Goal: Task Accomplishment & Management: Use online tool/utility

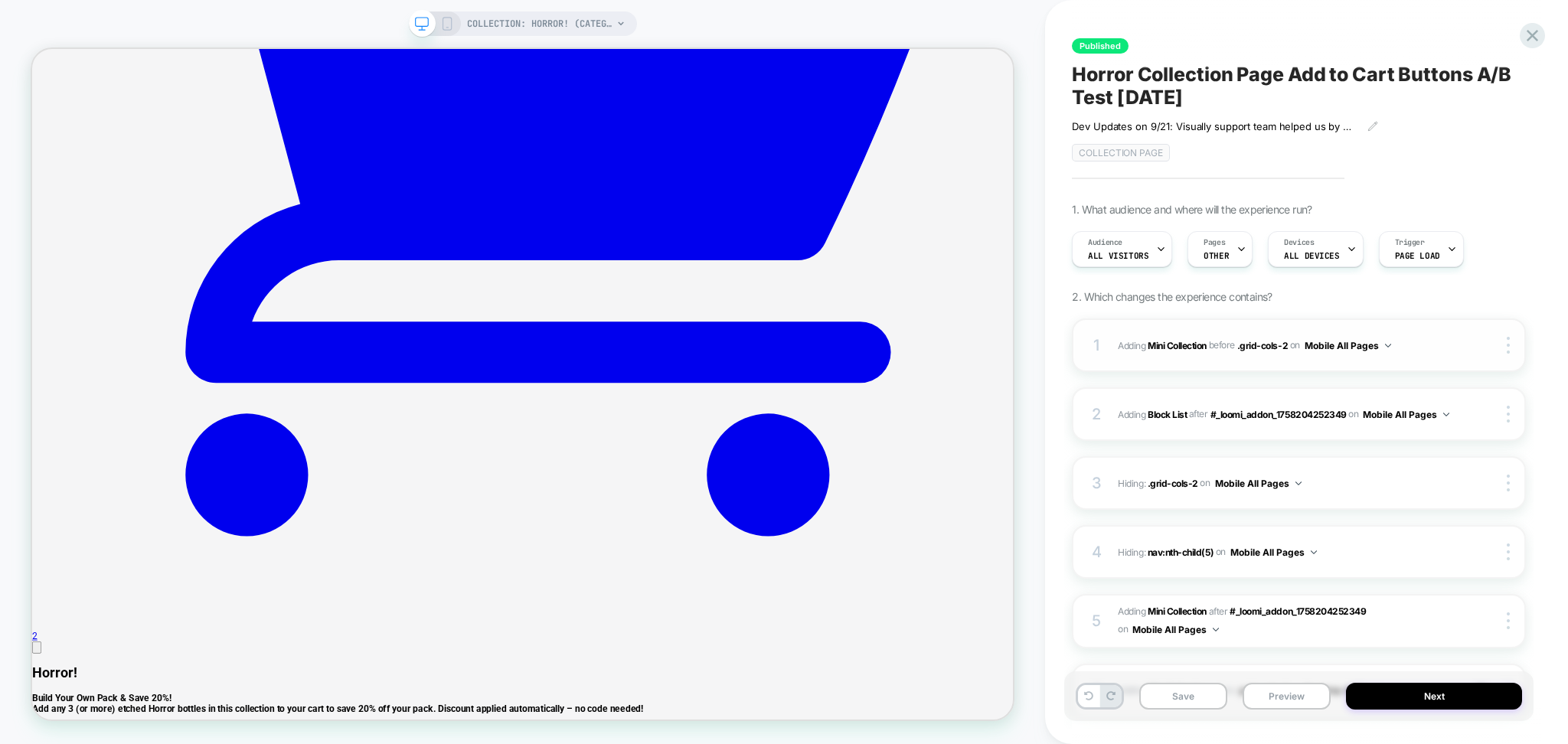
click at [1320, 345] on button "Mobile All Pages" at bounding box center [1348, 345] width 87 height 19
click at [1326, 415] on div "Mobile Collection Page" at bounding box center [1349, 413] width 185 height 33
click at [1386, 413] on button "Mobile All Pages" at bounding box center [1406, 414] width 87 height 19
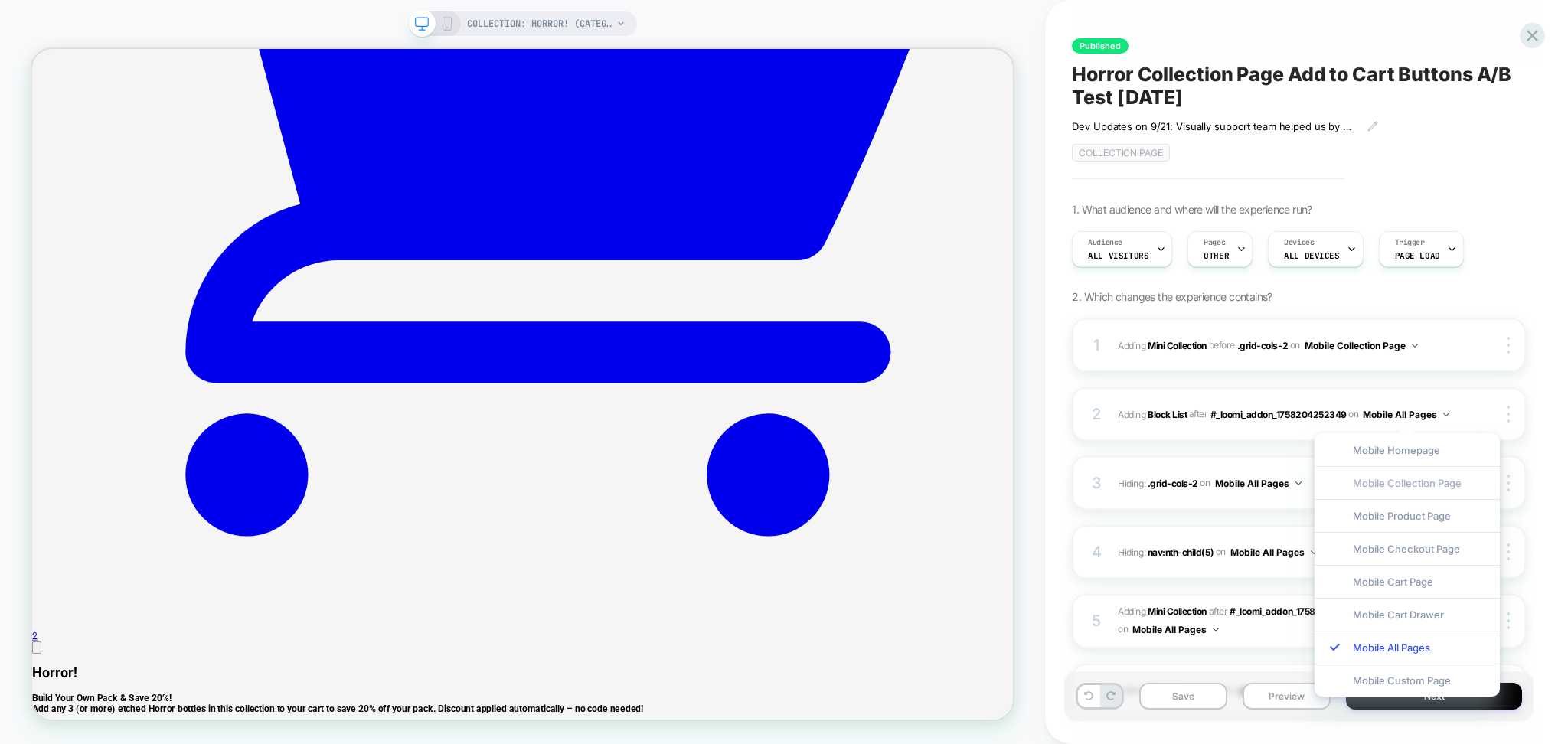
click at [1376, 488] on div "Mobile Collection Page" at bounding box center [1407, 483] width 185 height 33
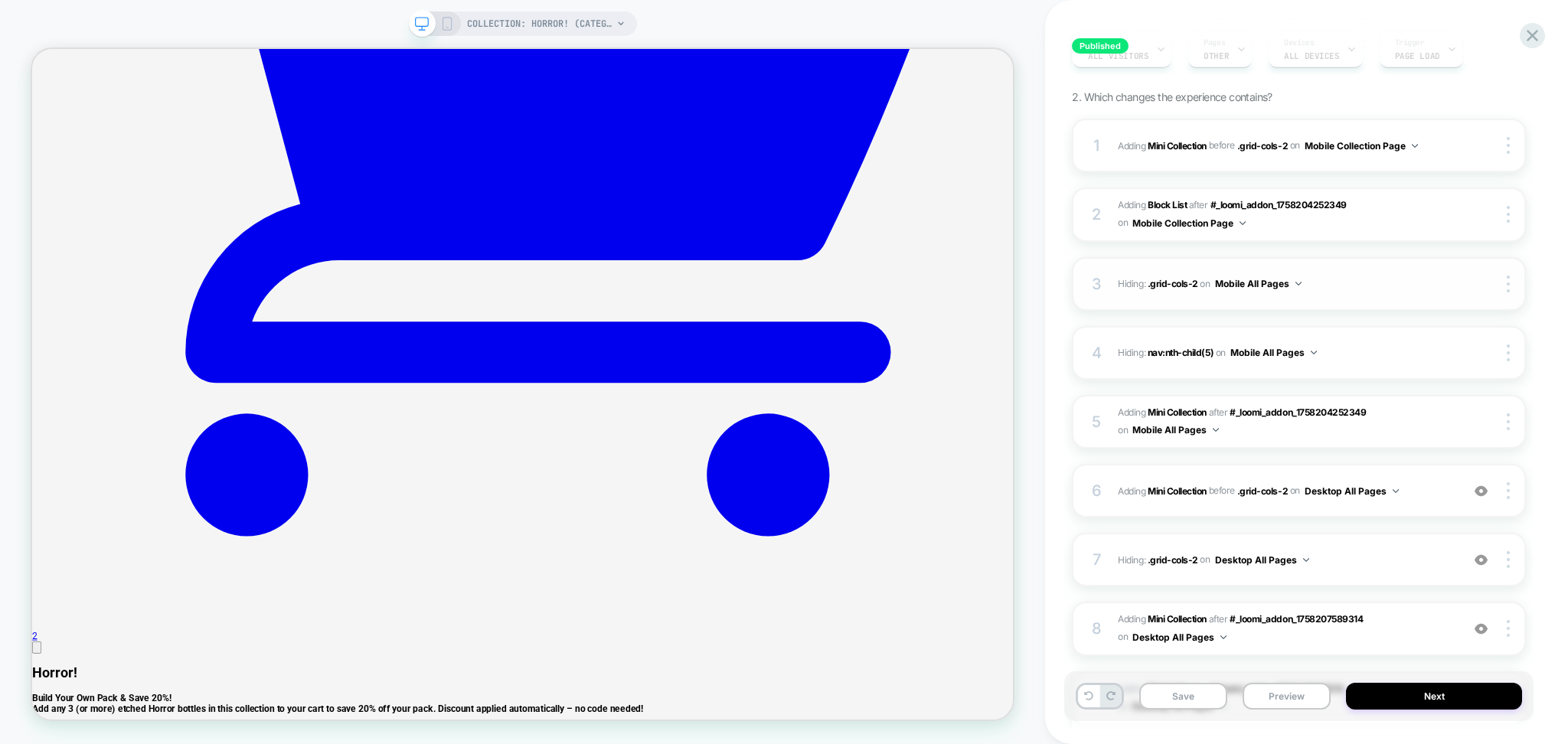
scroll to position [204, 0]
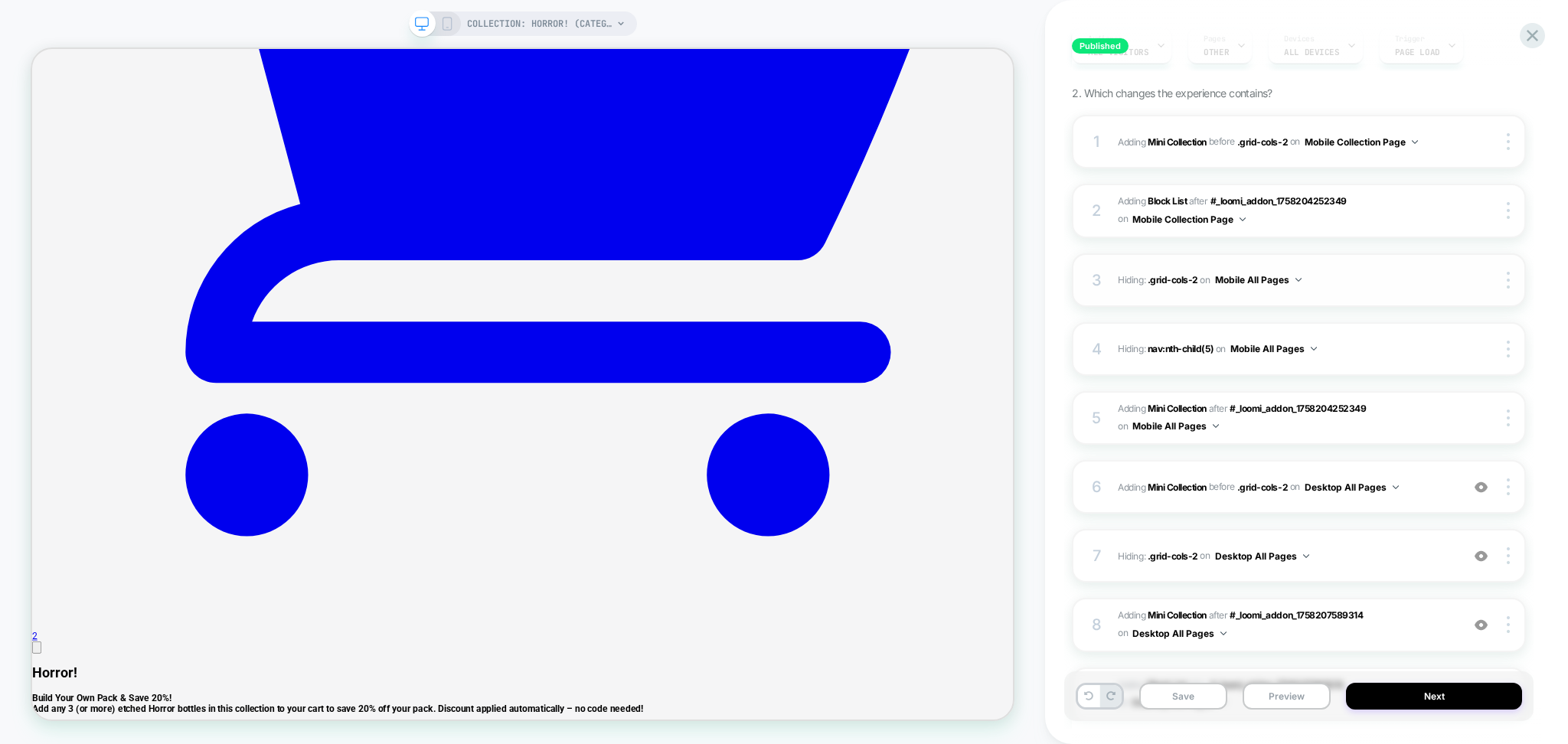
click at [1266, 275] on button "Mobile All Pages" at bounding box center [1258, 280] width 87 height 19
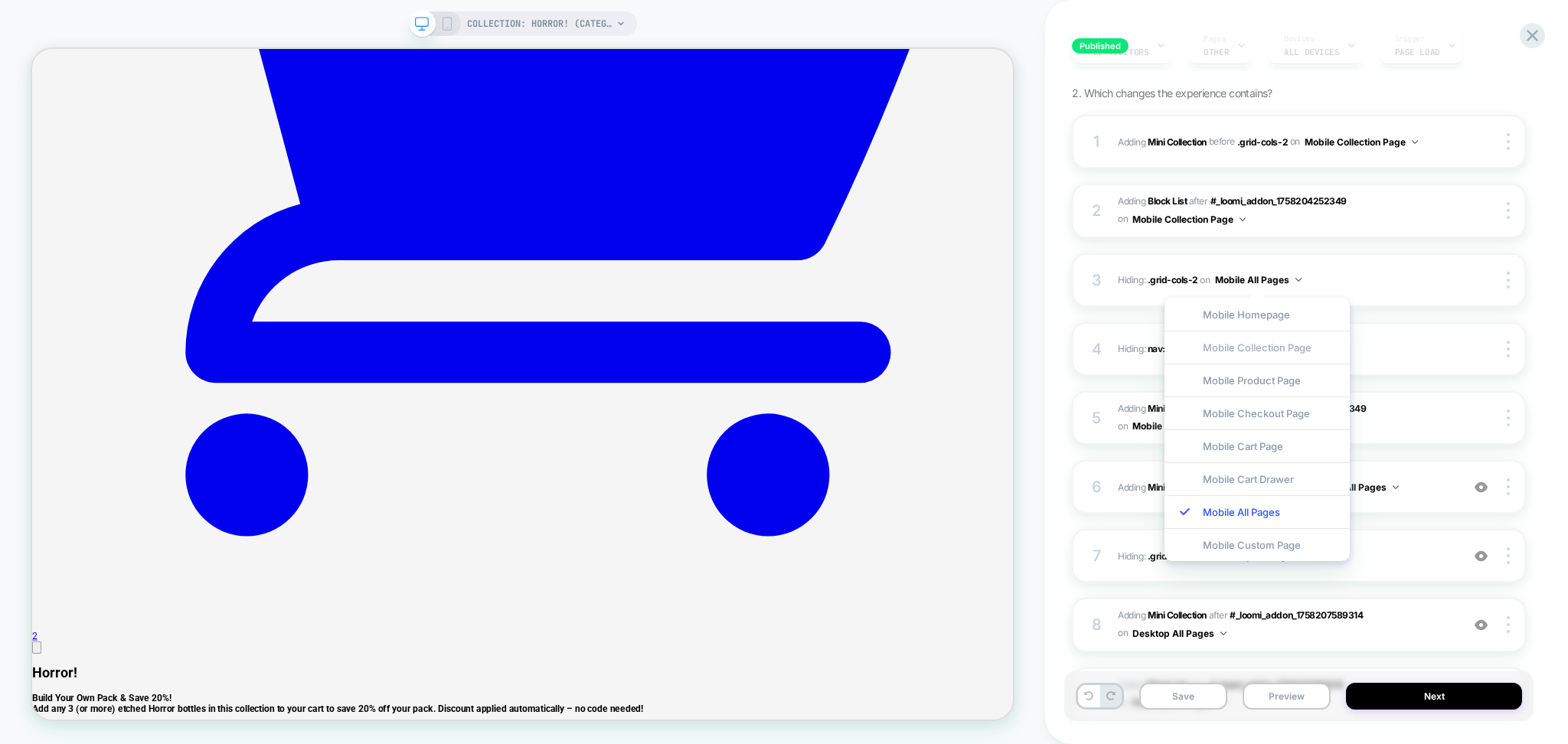
click at [1243, 346] on div "Mobile Collection Page" at bounding box center [1256, 347] width 185 height 33
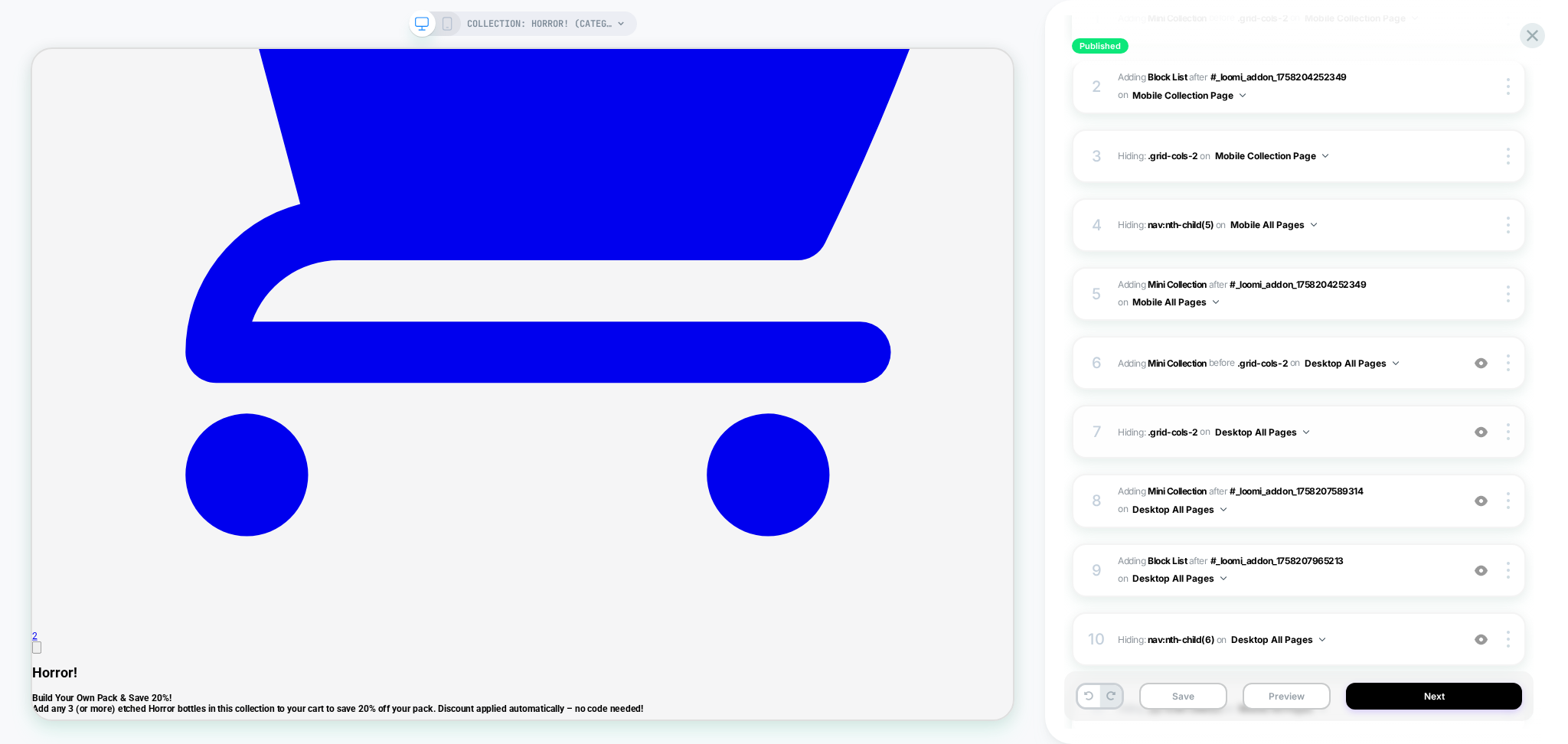
scroll to position [408, 0]
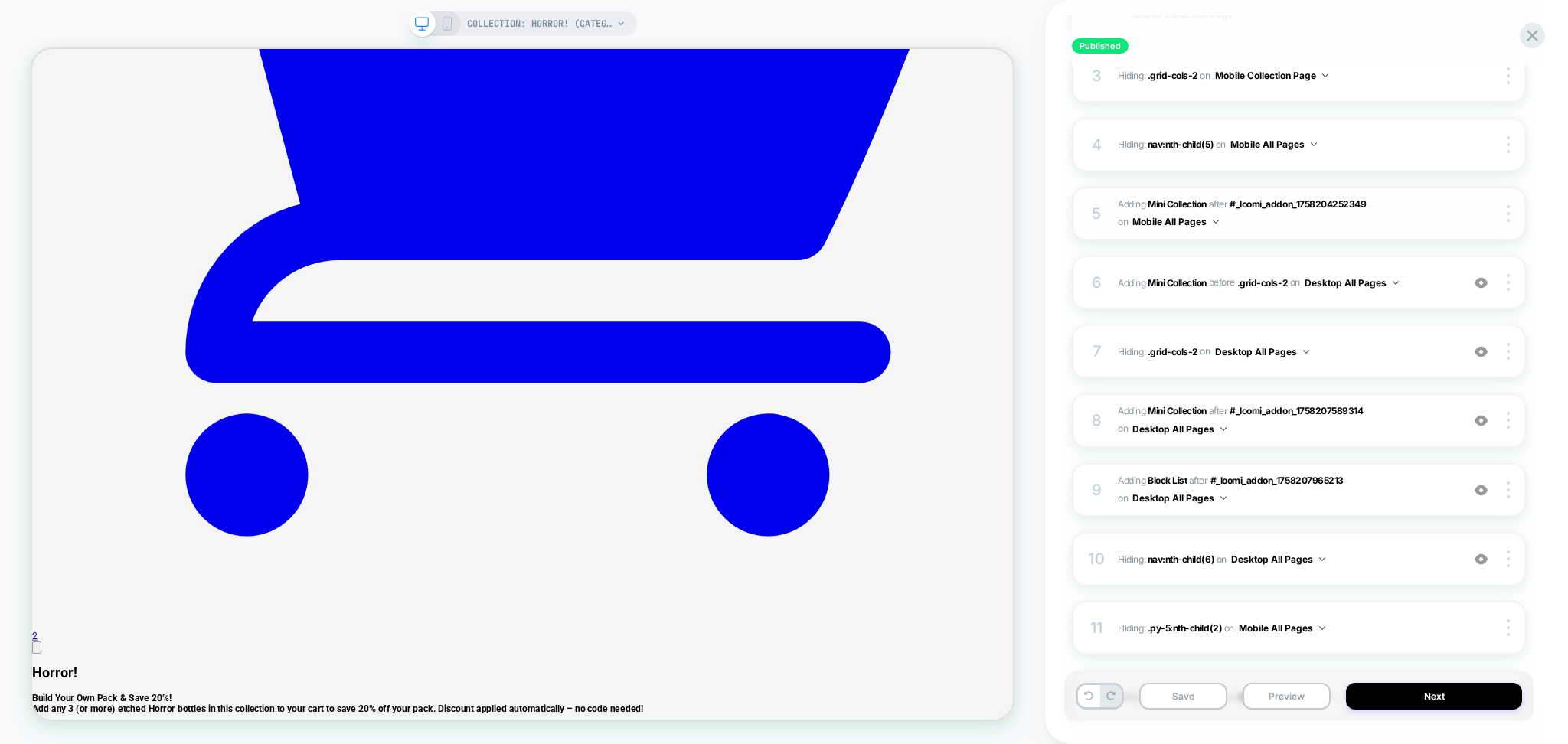
click at [1194, 221] on button "Mobile All Pages" at bounding box center [1175, 221] width 87 height 19
click at [1185, 286] on div "Mobile Collection Page" at bounding box center [1175, 289] width 185 height 33
click at [1363, 290] on button "Desktop All Pages" at bounding box center [1351, 282] width 94 height 19
click at [1323, 350] on div "Desktop Collection Page" at bounding box center [1353, 350] width 192 height 33
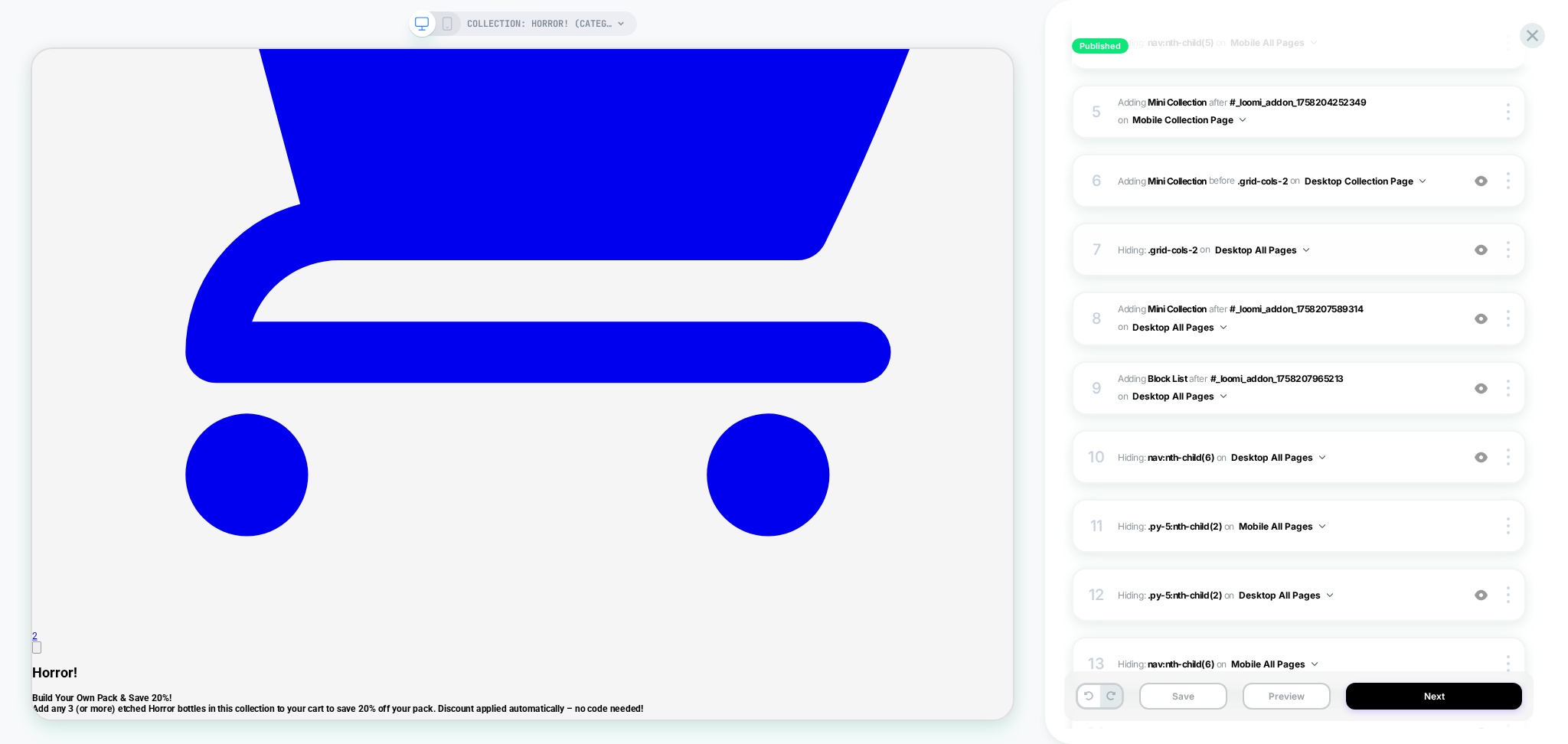
click at [1259, 259] on button "Desktop All Pages" at bounding box center [1262, 250] width 94 height 19
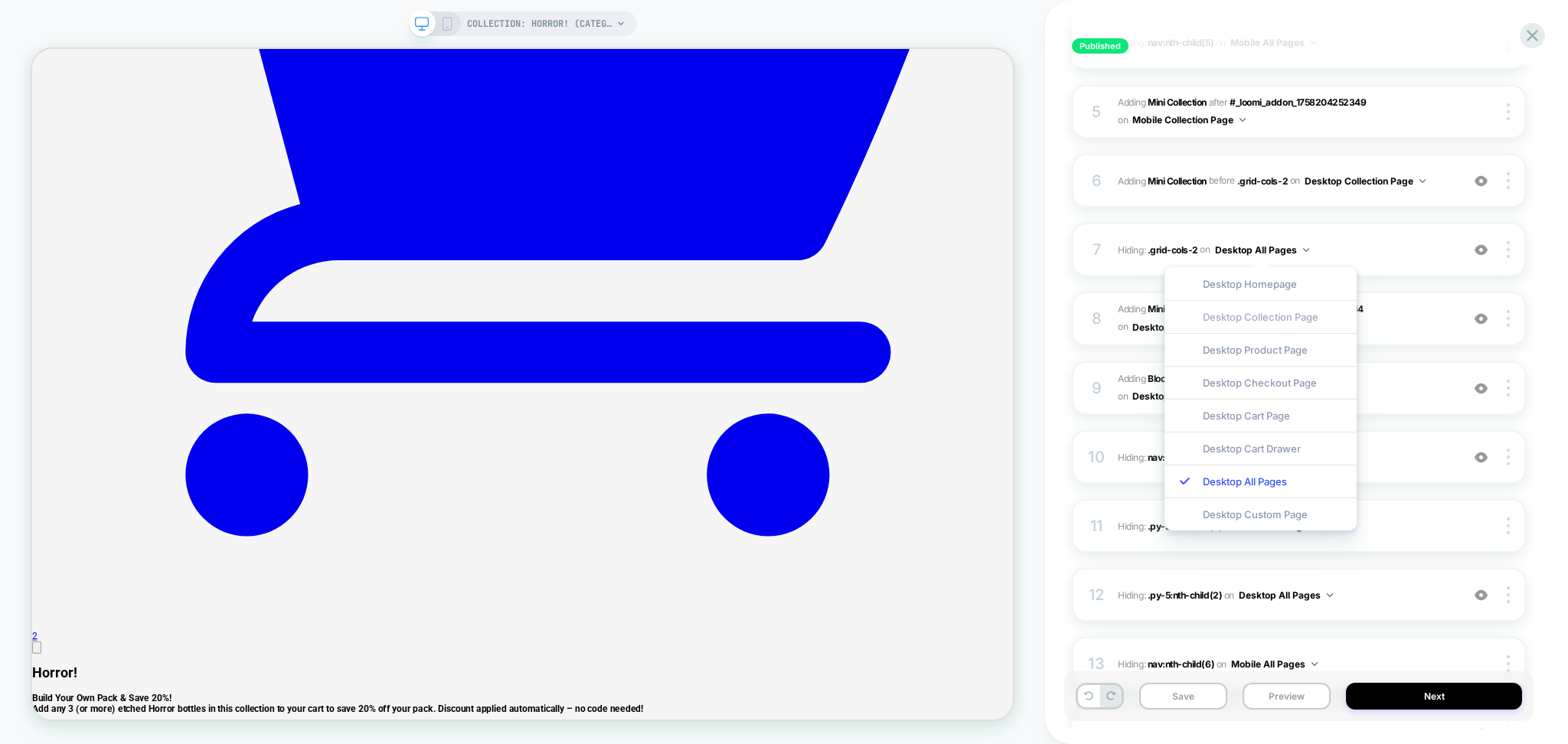
click at [1262, 312] on div "Desktop Collection Page" at bounding box center [1260, 317] width 192 height 33
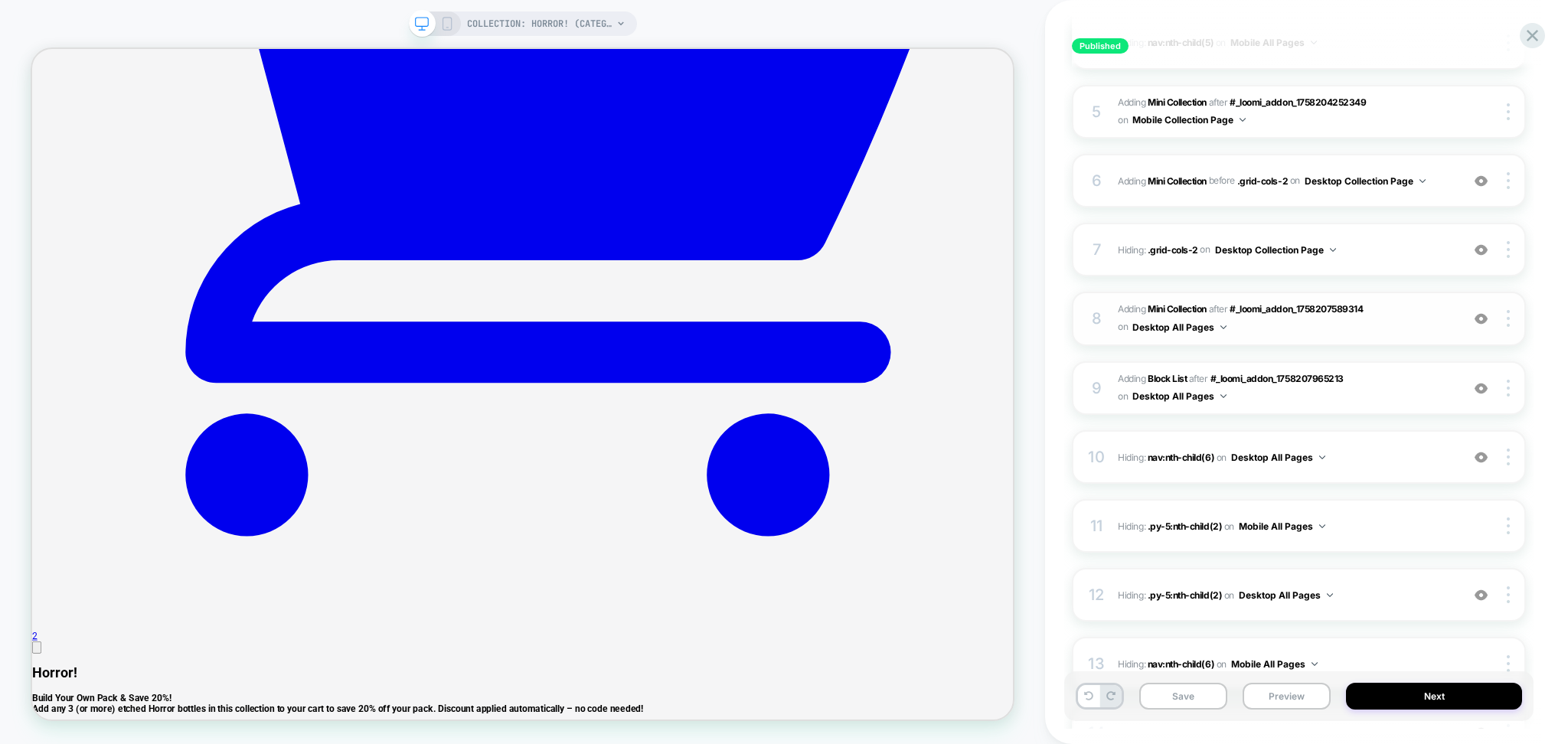
click at [1204, 332] on button "Desktop All Pages" at bounding box center [1179, 327] width 94 height 19
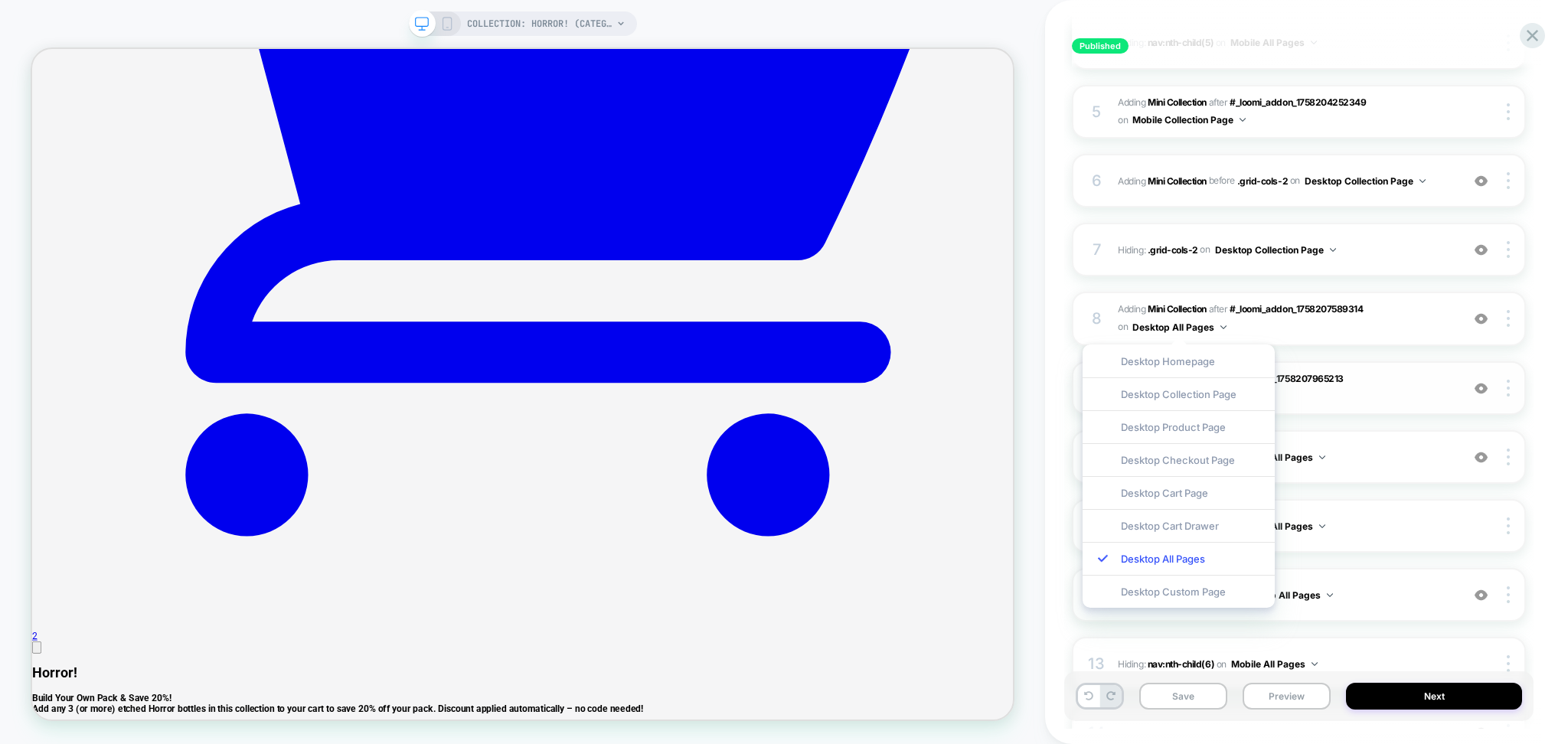
click at [1218, 397] on div "Desktop Collection Page" at bounding box center [1179, 393] width 192 height 33
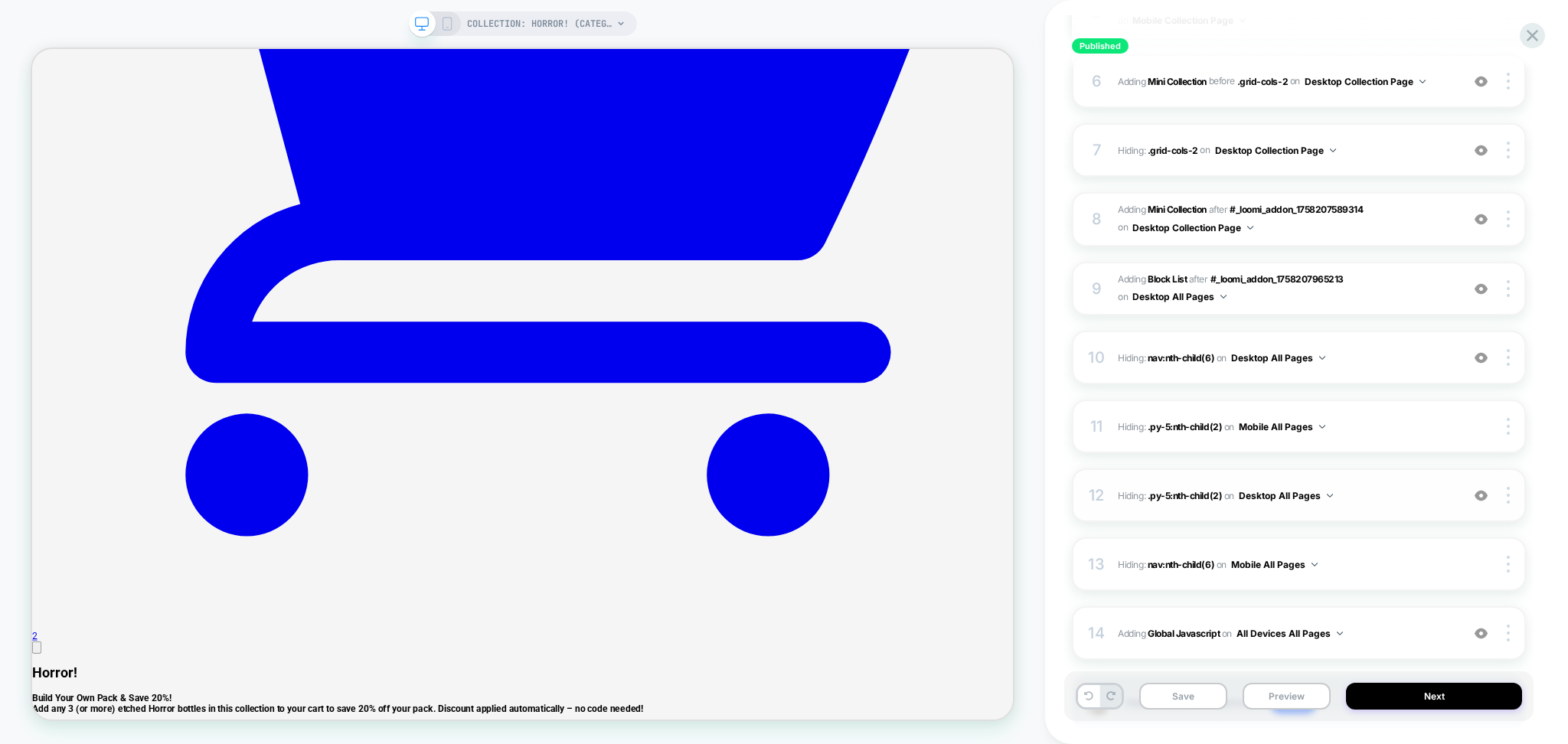
scroll to position [708, 0]
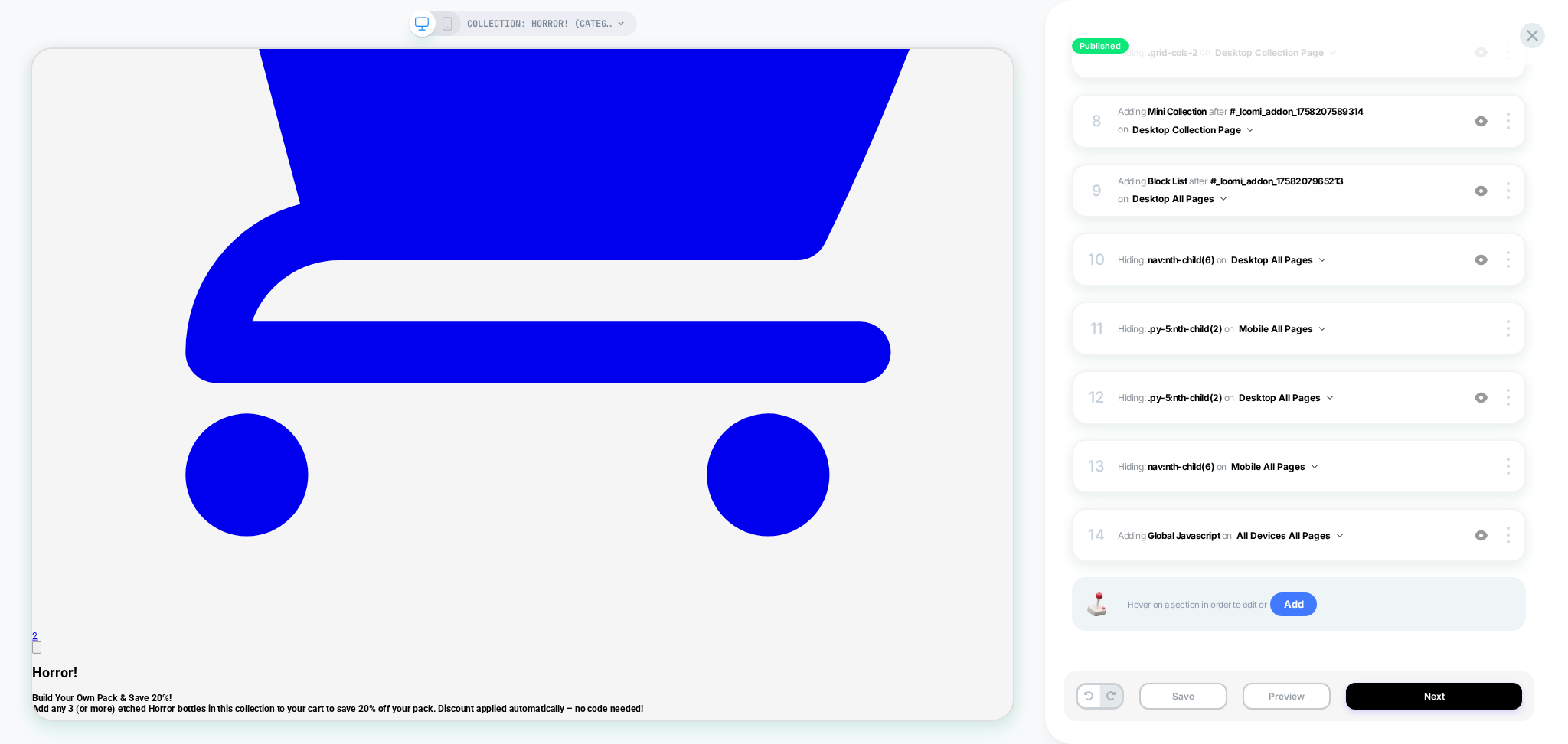
click at [1194, 203] on button "Desktop All Pages" at bounding box center [1179, 199] width 94 height 19
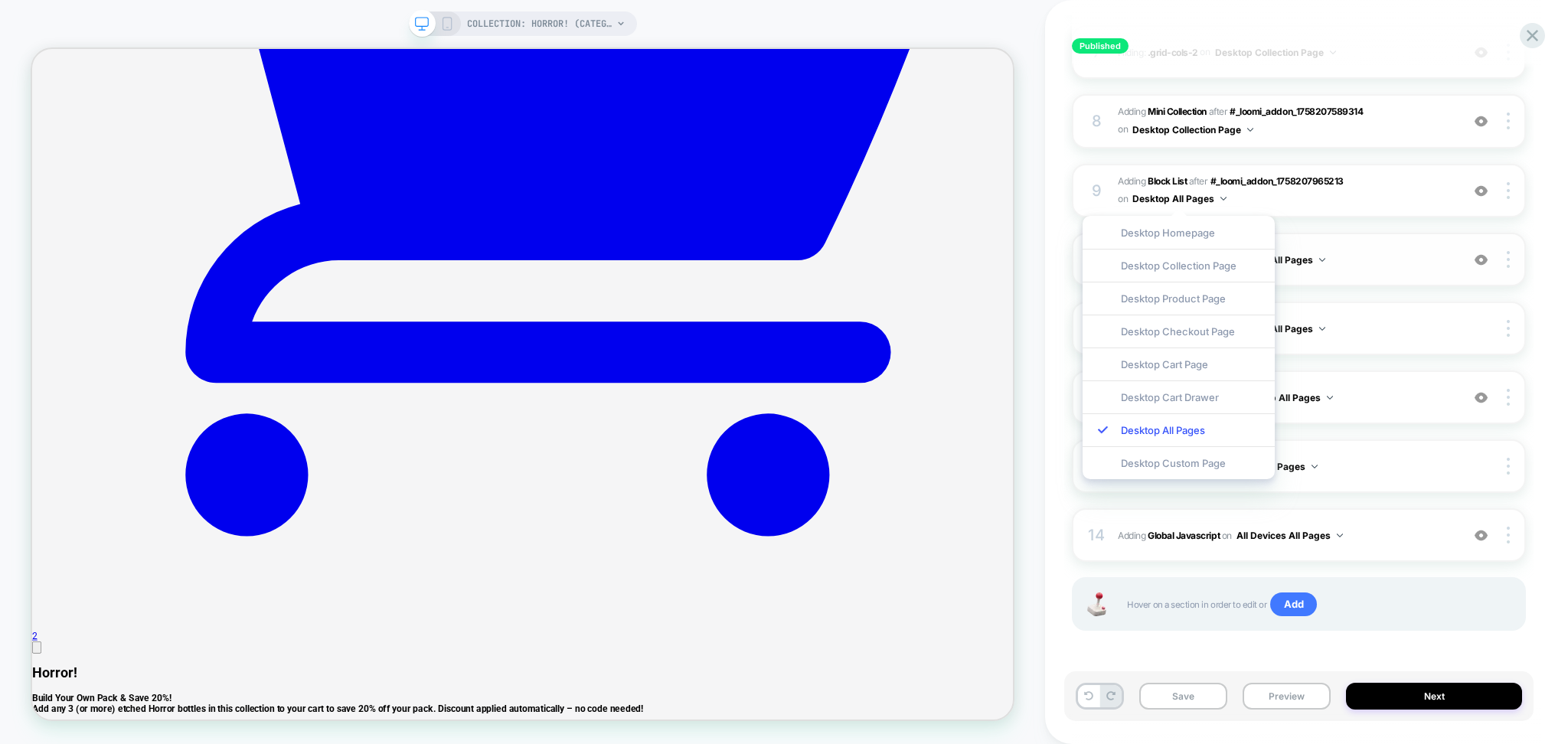
click at [1337, 245] on div "10 Hiding : nav:nth-child(6) nav:nth-child(6) on Desktop All Pages Add Before A…" at bounding box center [1299, 260] width 454 height 54
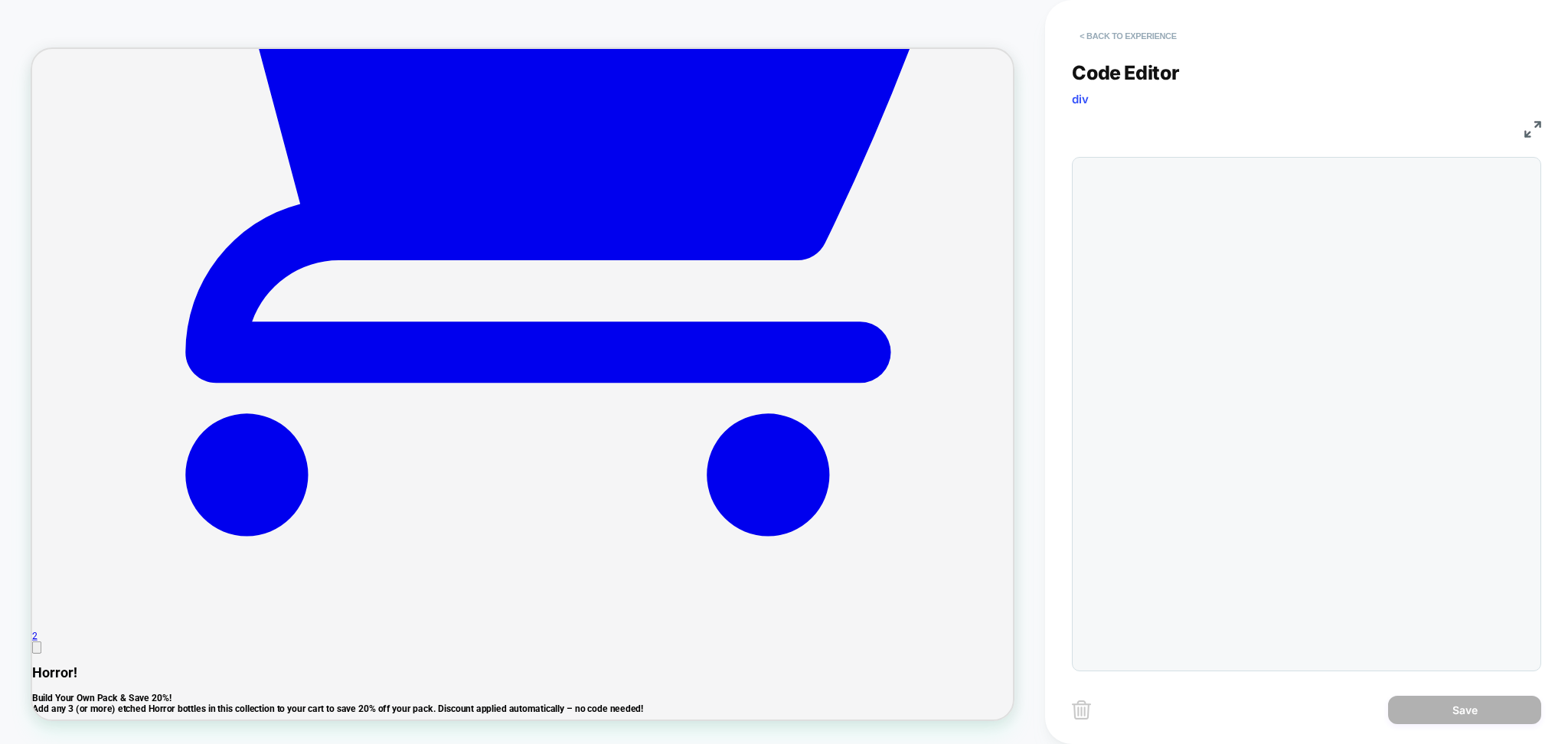
click at [1117, 45] on button "< Back to experience" at bounding box center [1128, 36] width 112 height 25
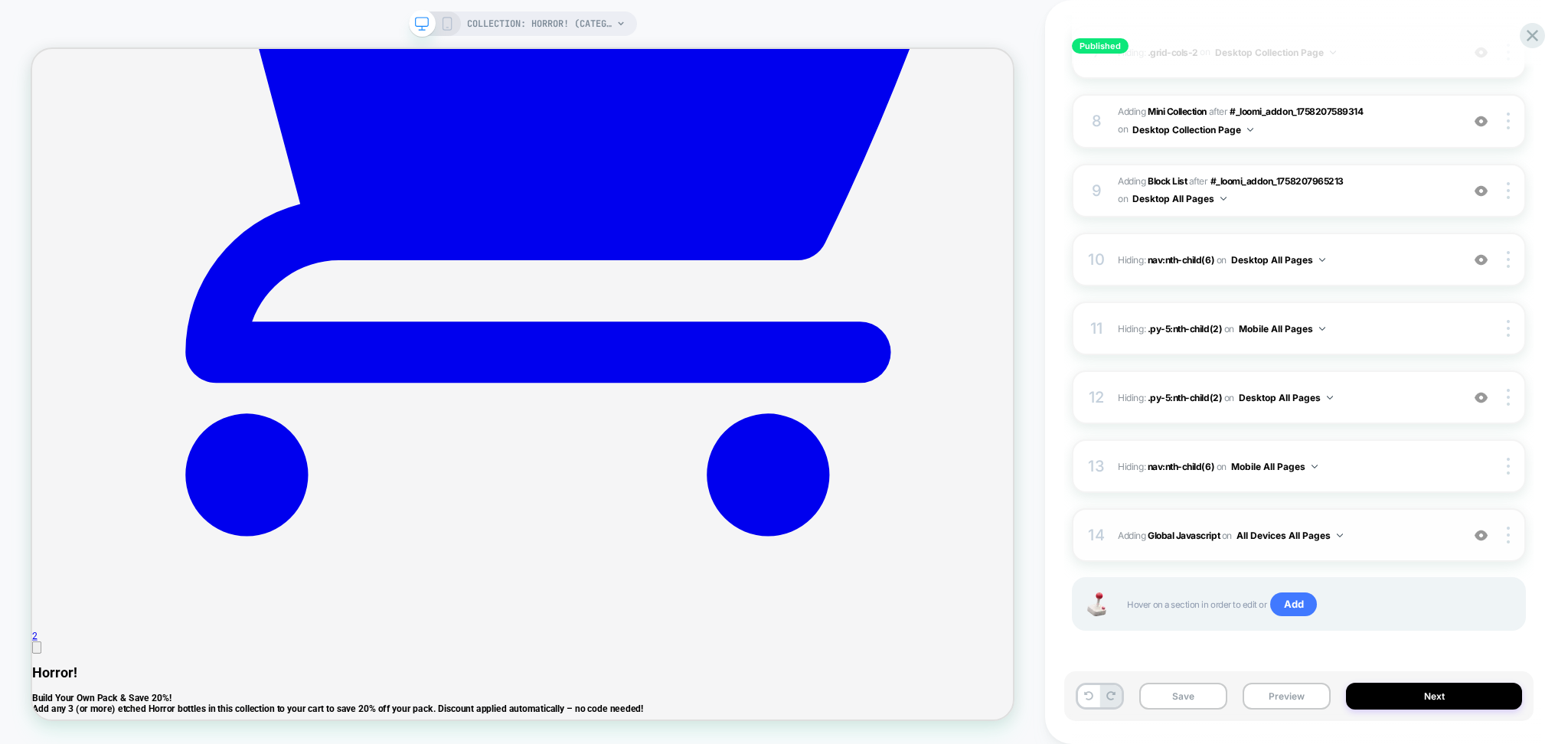
click at [1321, 532] on button "All Devices All Pages" at bounding box center [1290, 535] width 107 height 19
click at [1141, 453] on div "All Devices Collection Page" at bounding box center [1126, 452] width 205 height 33
click at [1285, 454] on div "13 Hiding : nav:nth-child(6) nav:nth-child(6) on Mobile All Pages Copy CSS Sele…" at bounding box center [1299, 465] width 454 height 54
click at [1284, 459] on button "Mobile All Pages" at bounding box center [1275, 466] width 87 height 19
click at [1126, 387] on div "Mobile Collection Page" at bounding box center [1132, 383] width 185 height 33
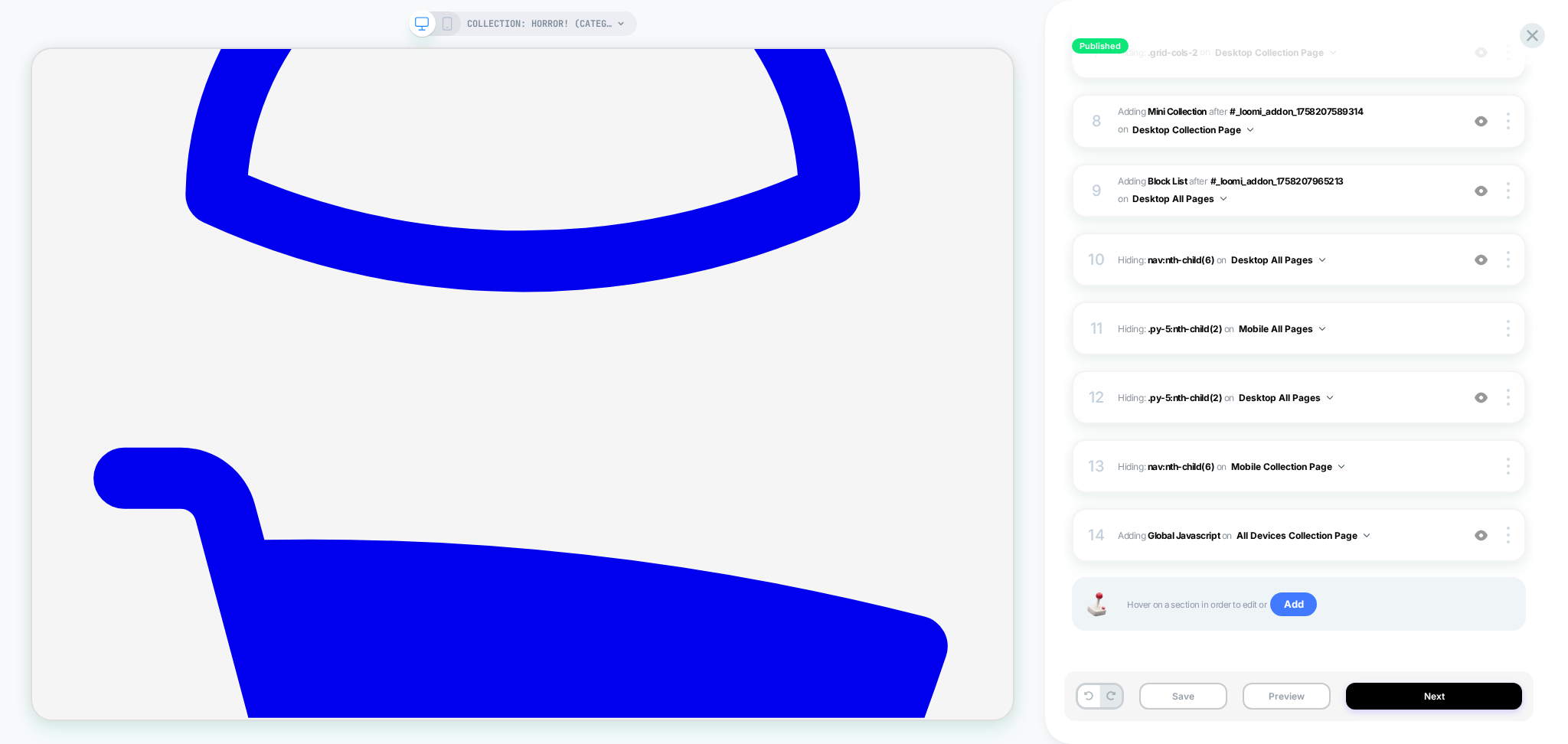
scroll to position [2076, 0]
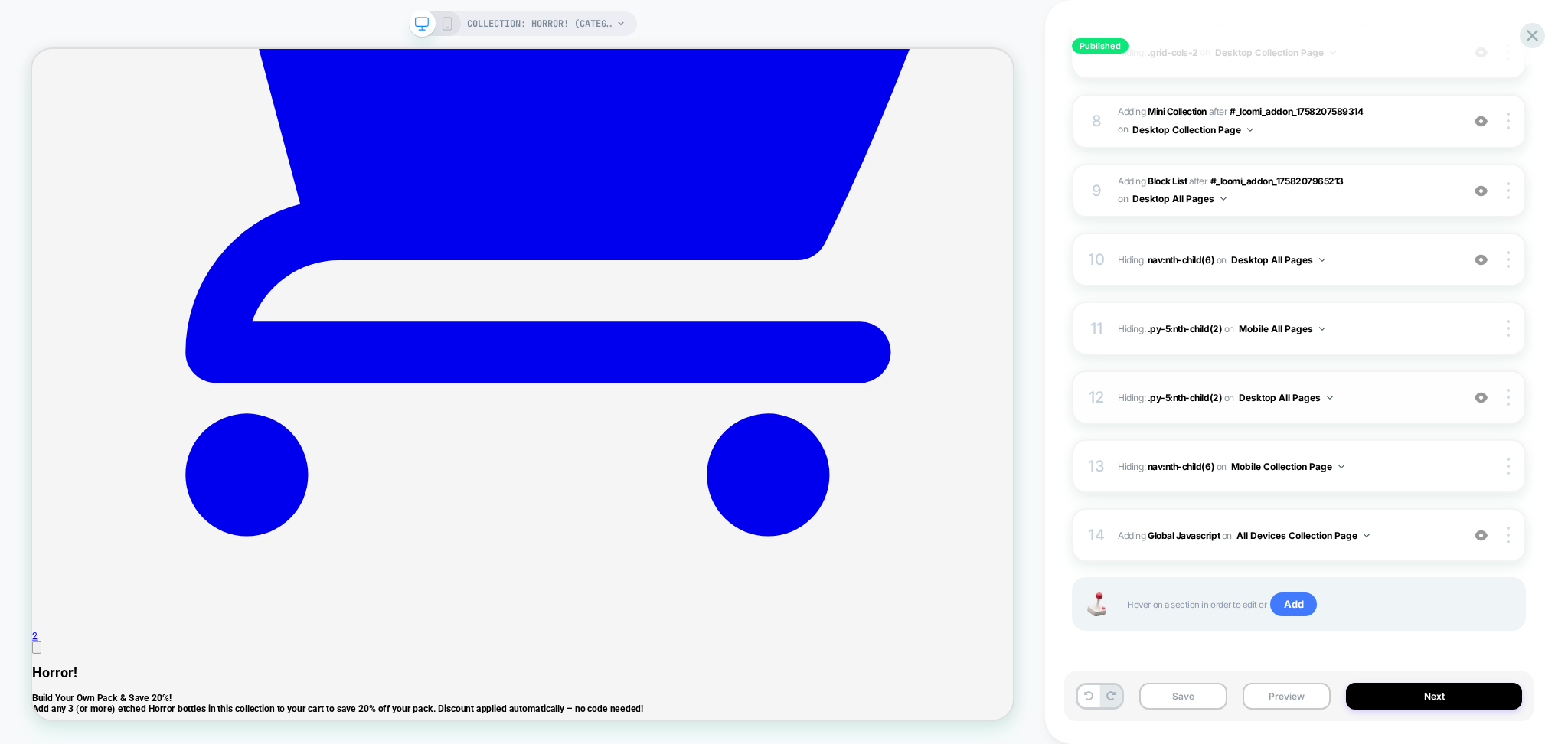
click at [1276, 399] on button "Desktop All Pages" at bounding box center [1286, 397] width 94 height 19
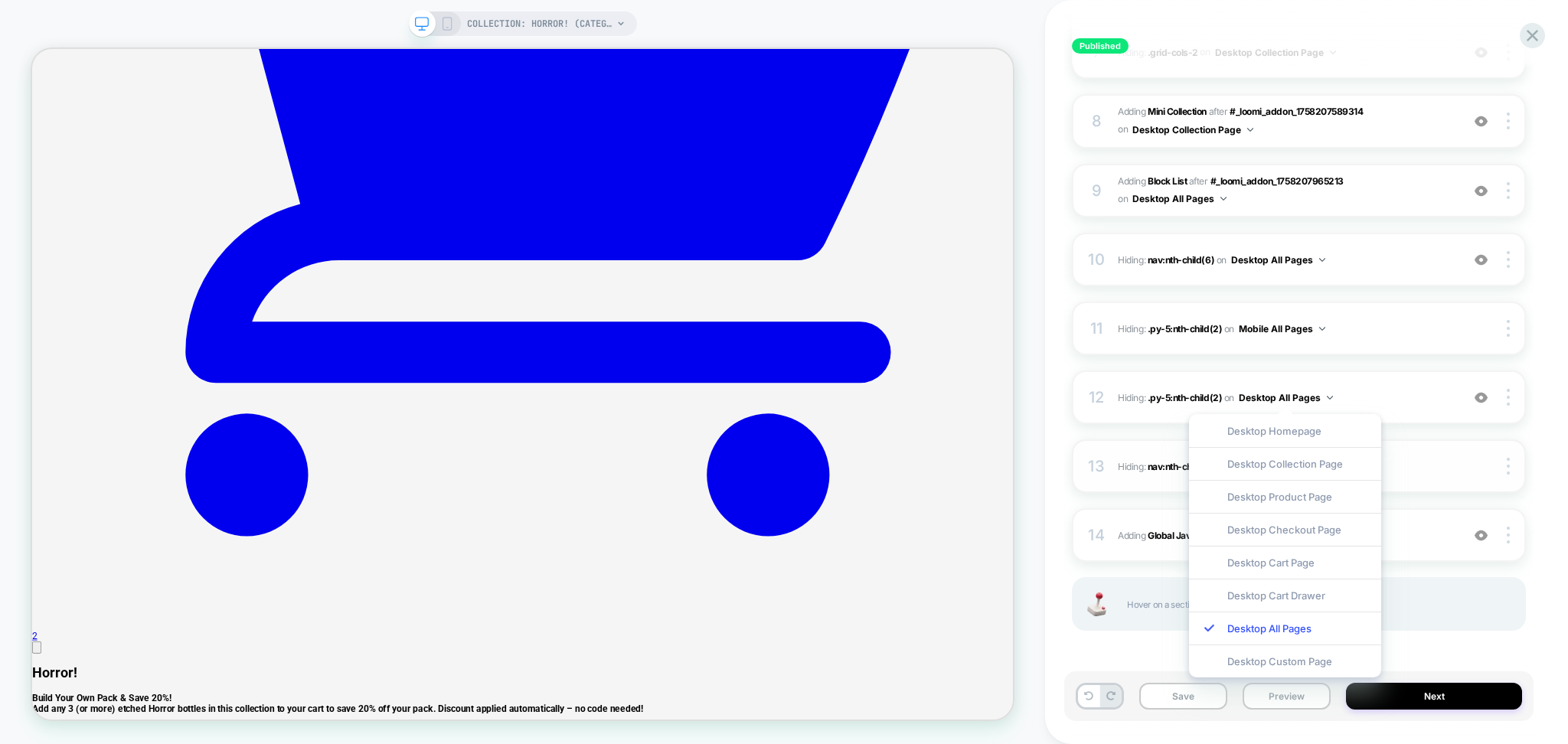
click at [1273, 461] on div "Desktop Collection Page" at bounding box center [1285, 464] width 192 height 33
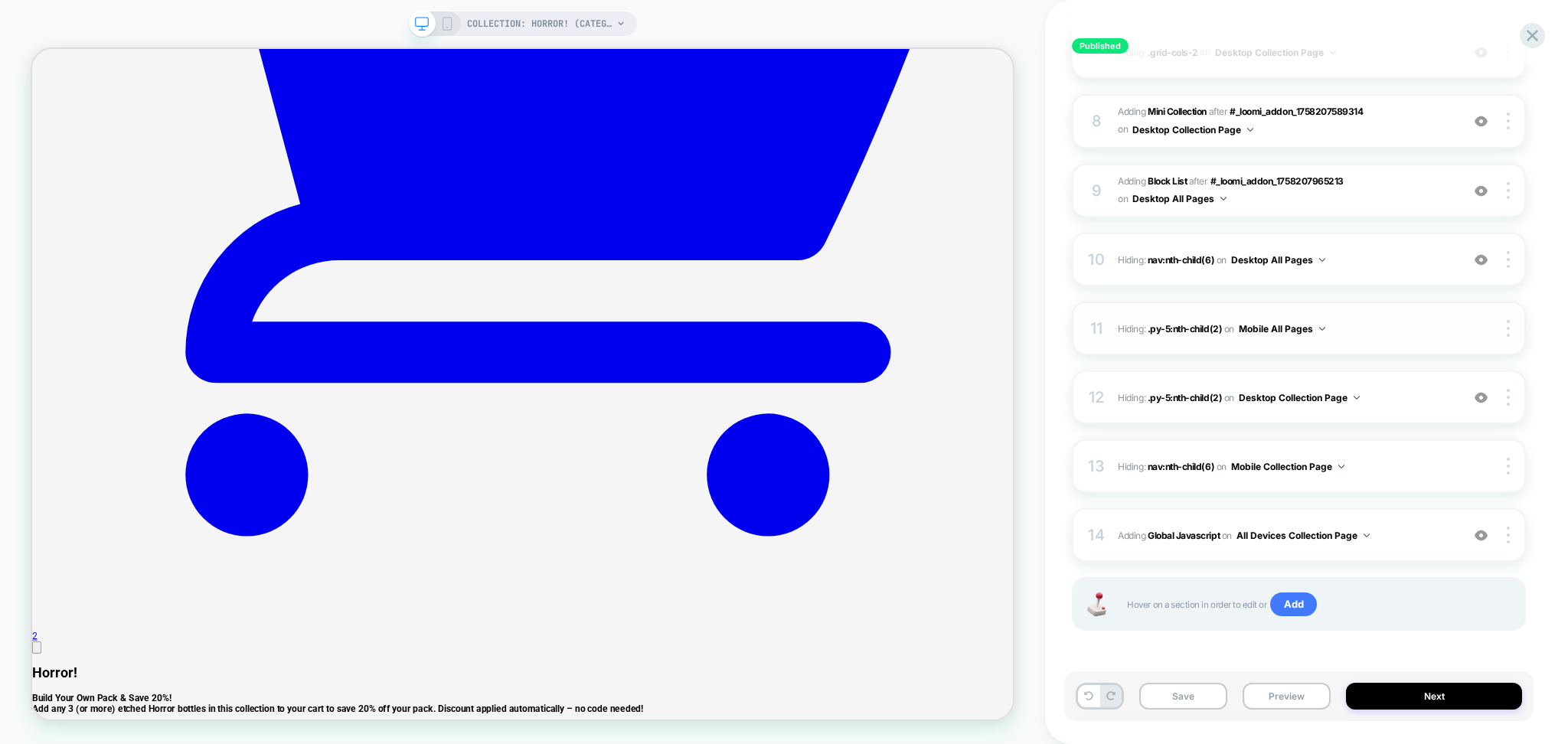
click at [1279, 330] on button "Mobile All Pages" at bounding box center [1282, 329] width 87 height 19
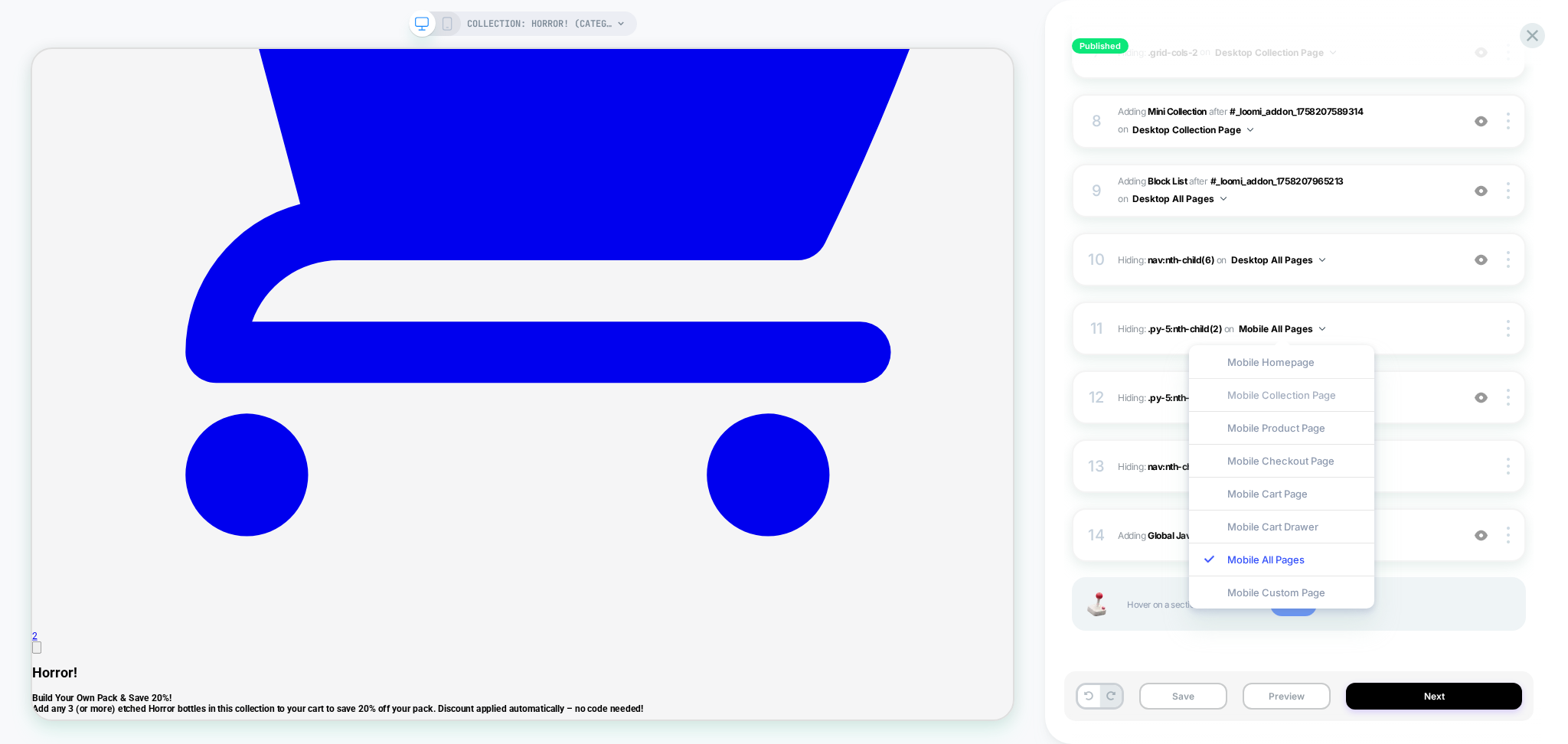
click at [1264, 392] on div "Mobile Collection Page" at bounding box center [1281, 394] width 185 height 33
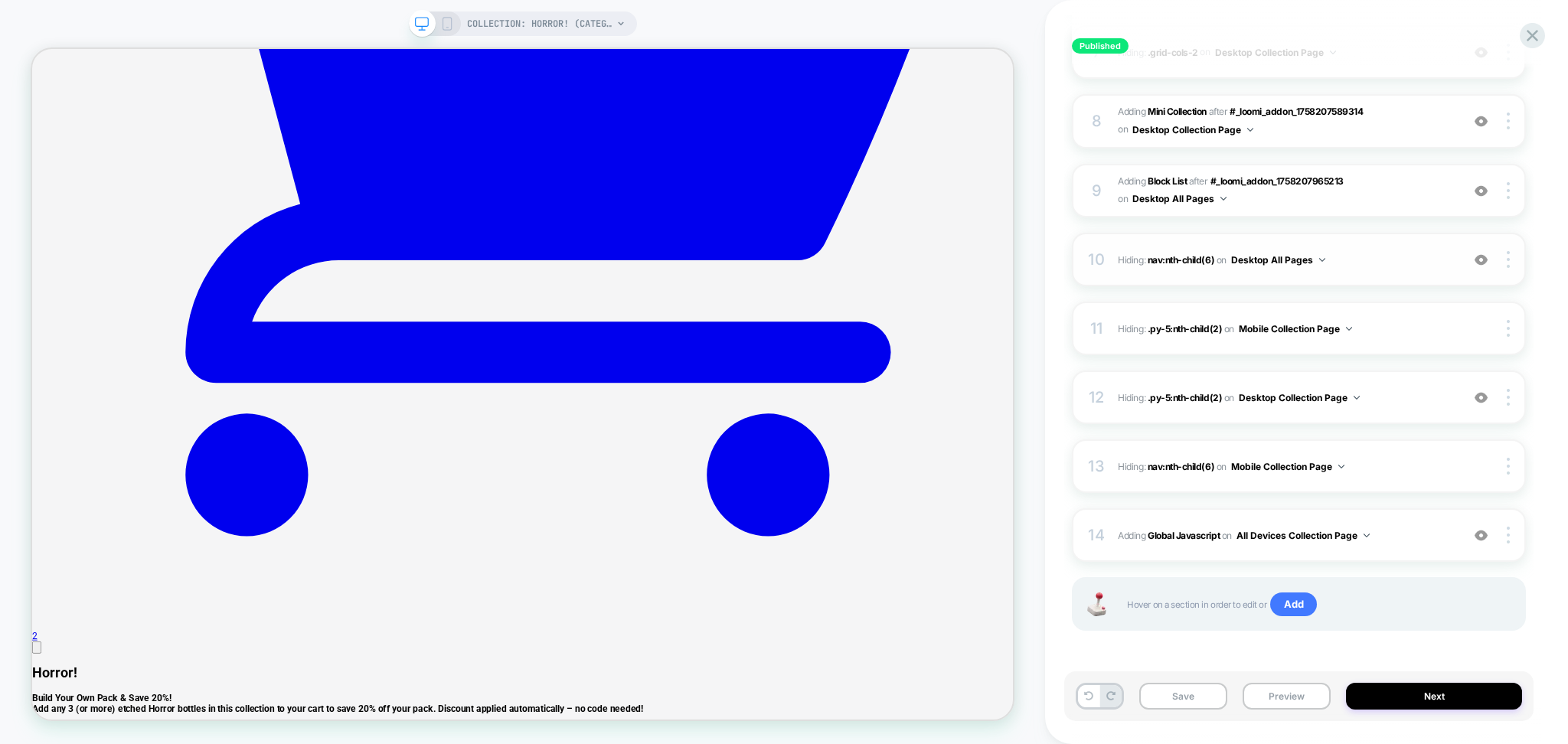
click at [1265, 252] on button "Desktop All Pages" at bounding box center [1278, 260] width 94 height 19
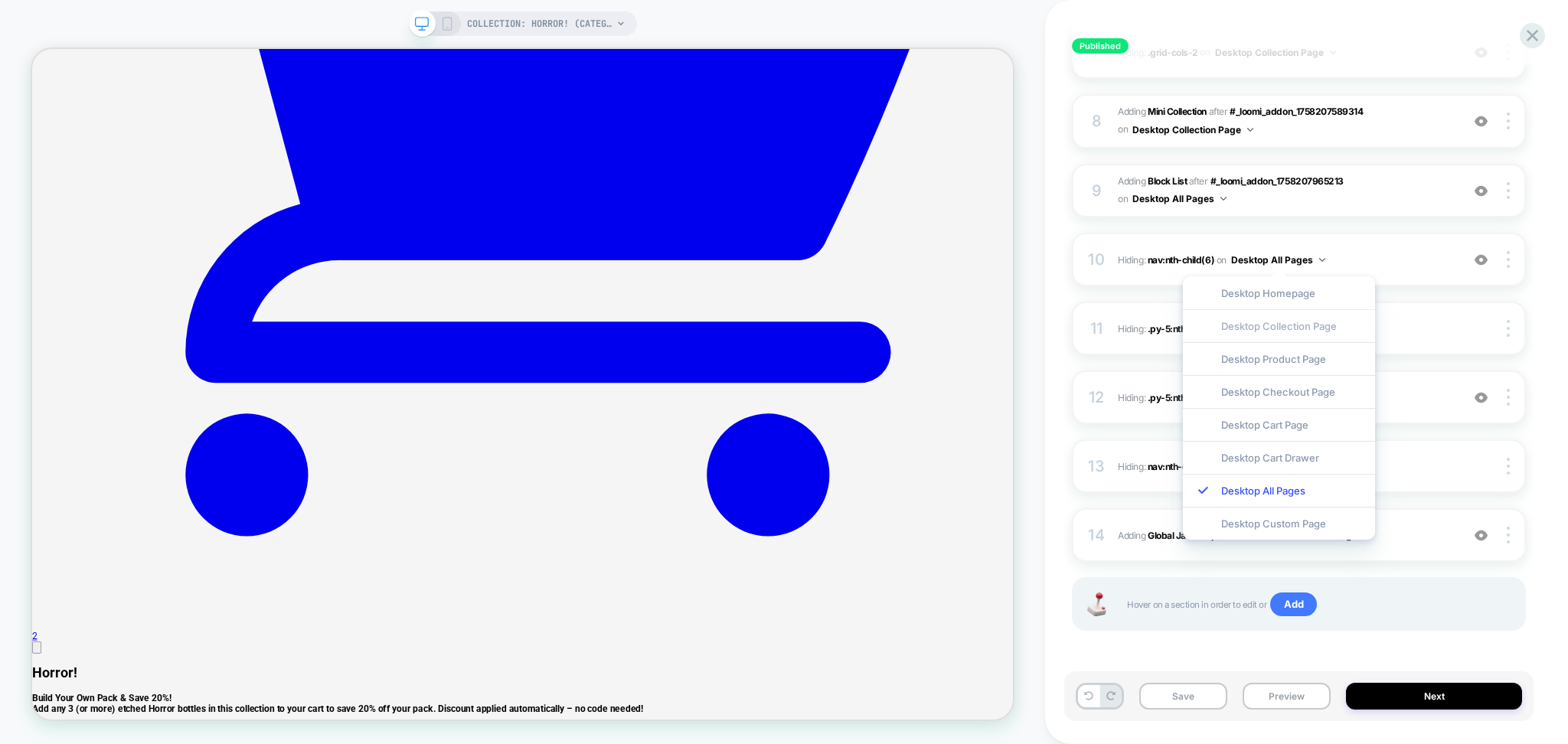
click at [1266, 324] on div "Desktop Collection Page" at bounding box center [1279, 326] width 192 height 33
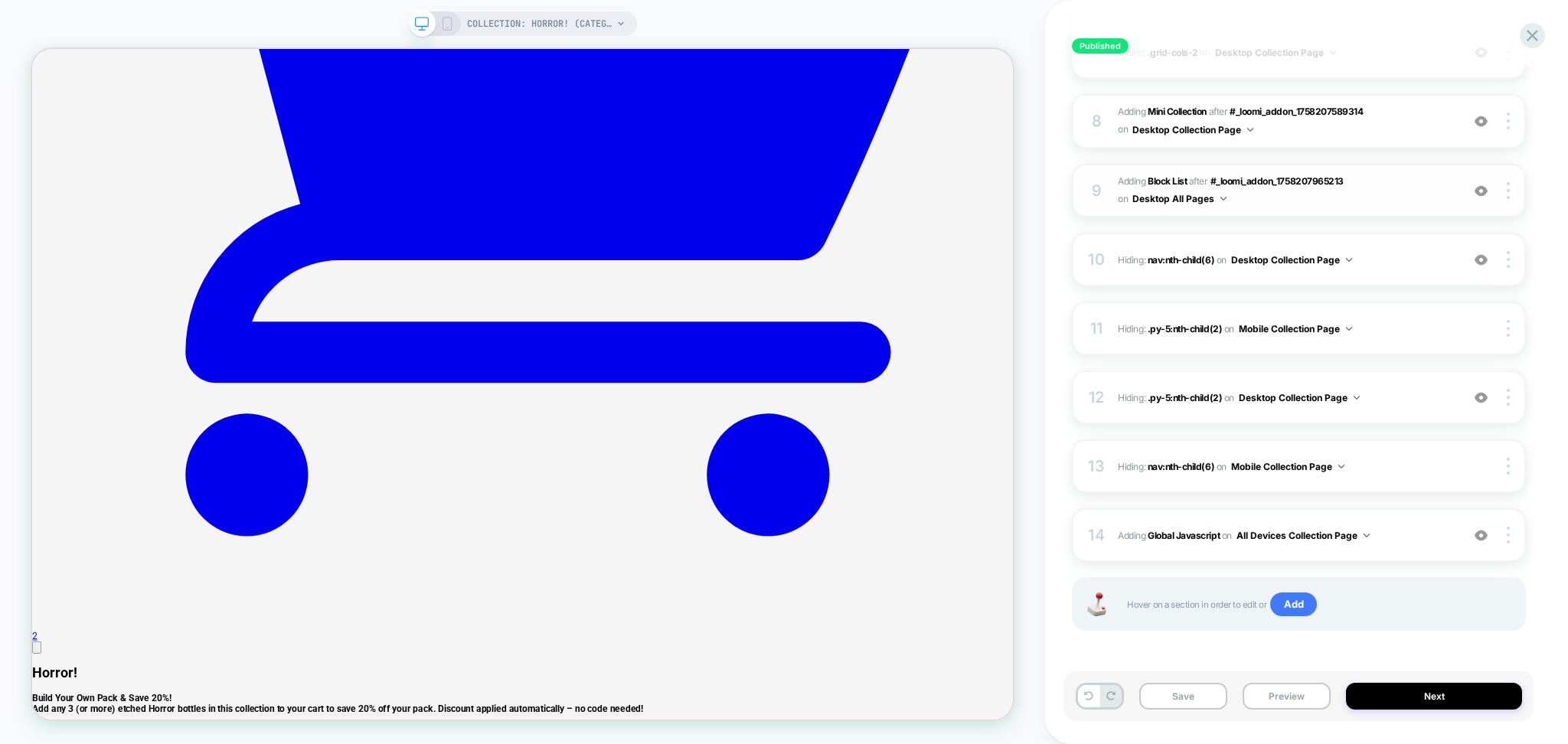
click at [1202, 203] on button "Desktop All Pages" at bounding box center [1179, 199] width 94 height 19
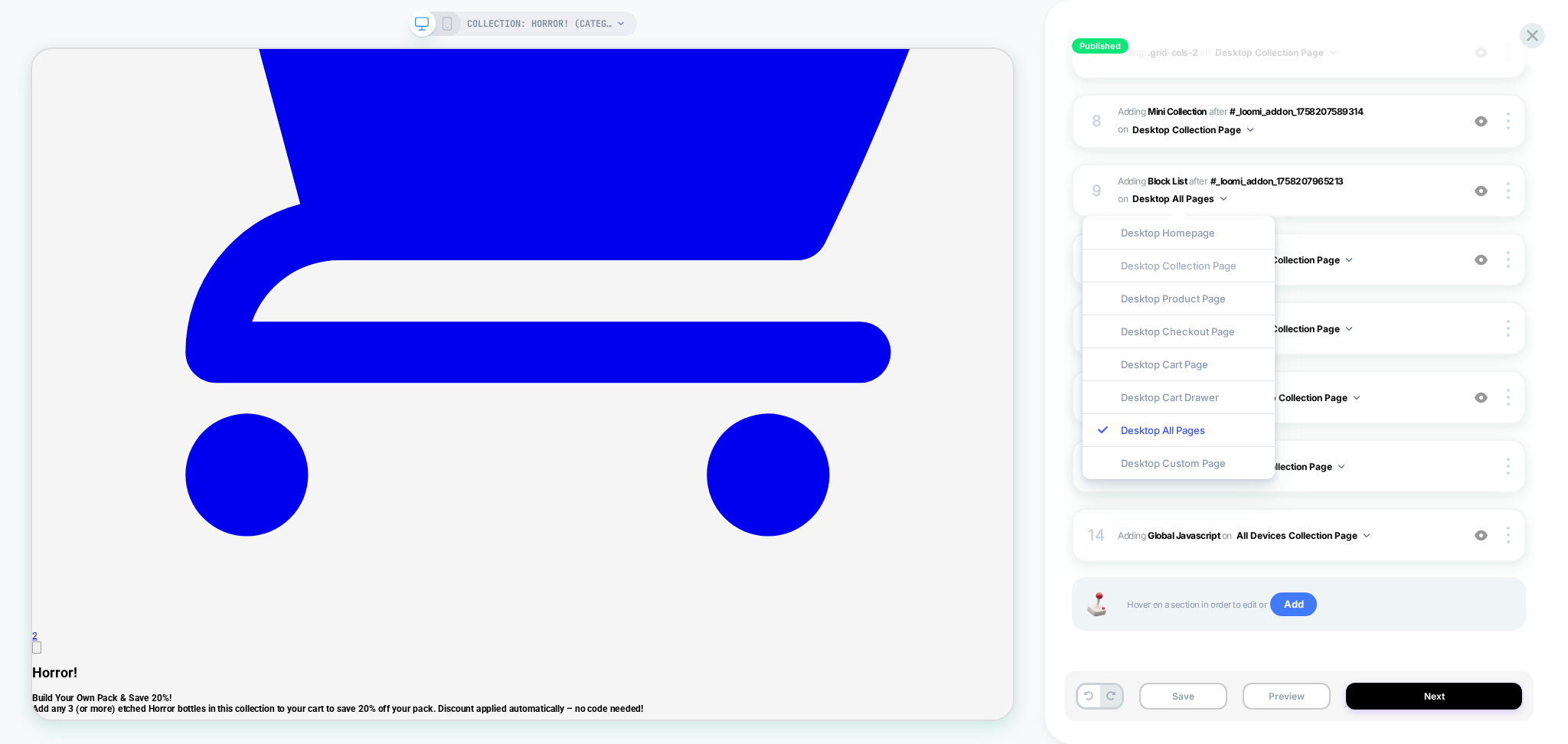
click at [1223, 270] on div "Desktop Collection Page" at bounding box center [1179, 265] width 192 height 33
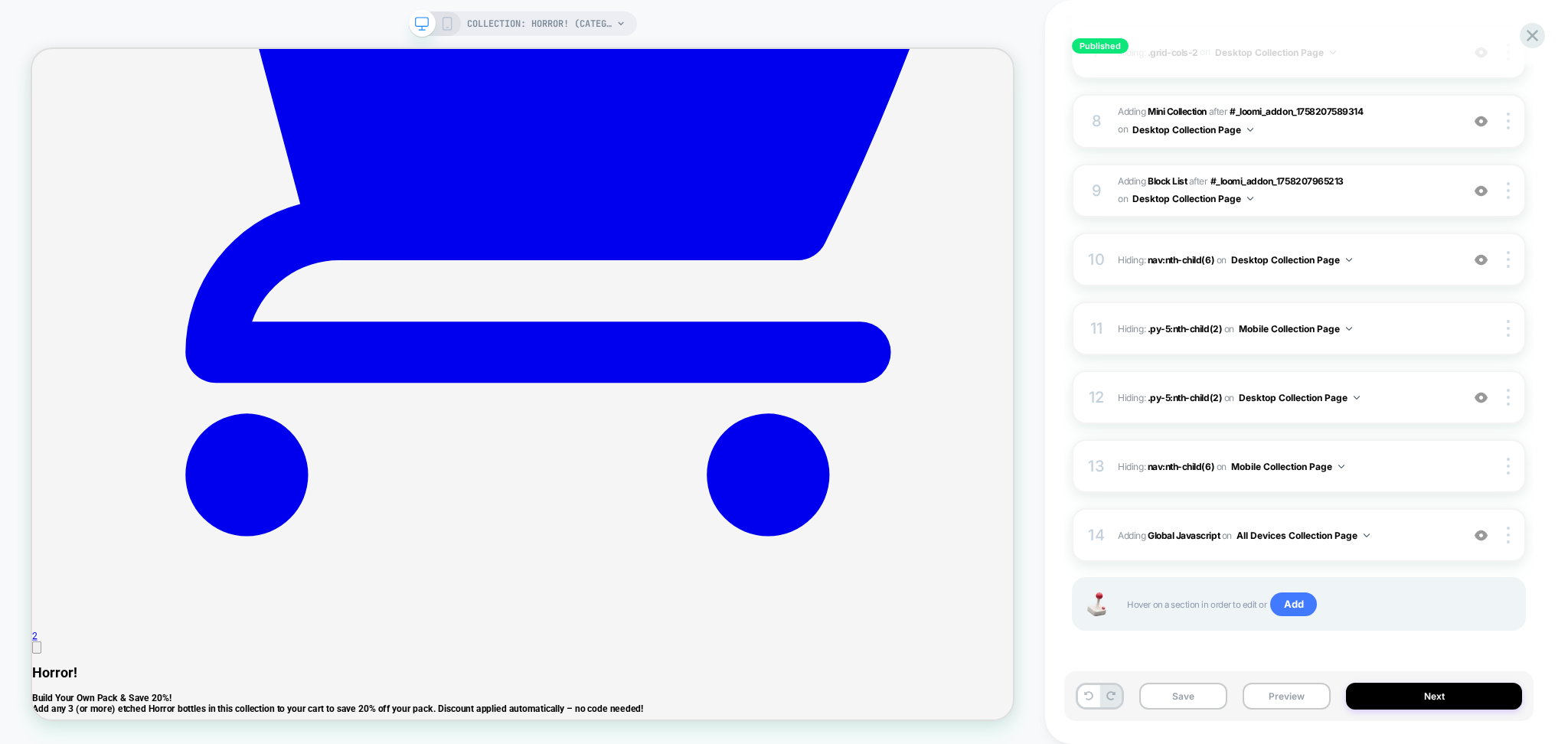
click at [1266, 708] on button "Preview" at bounding box center [1286, 696] width 88 height 26
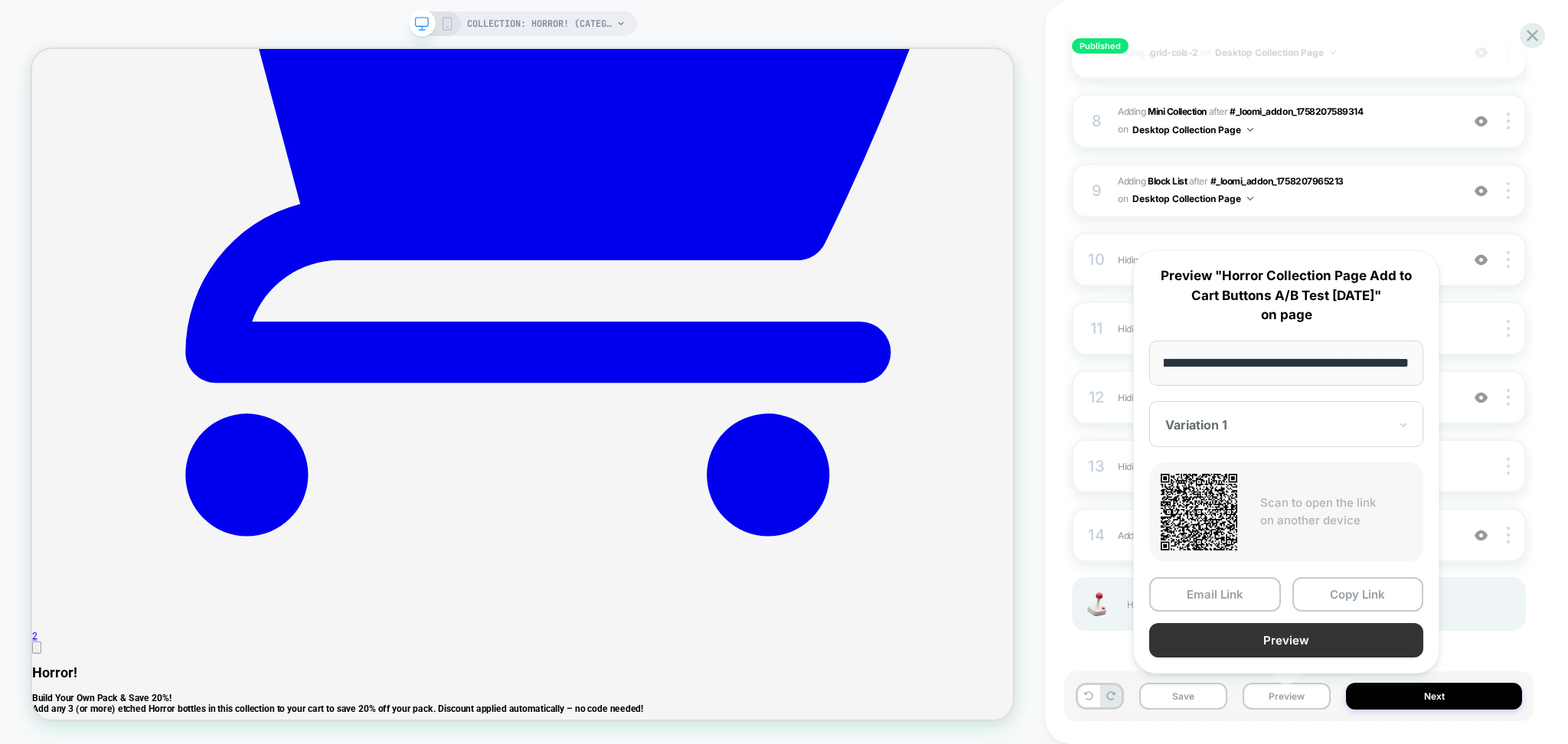
scroll to position [0, 0]
click at [1265, 637] on button "Preview" at bounding box center [1286, 640] width 274 height 35
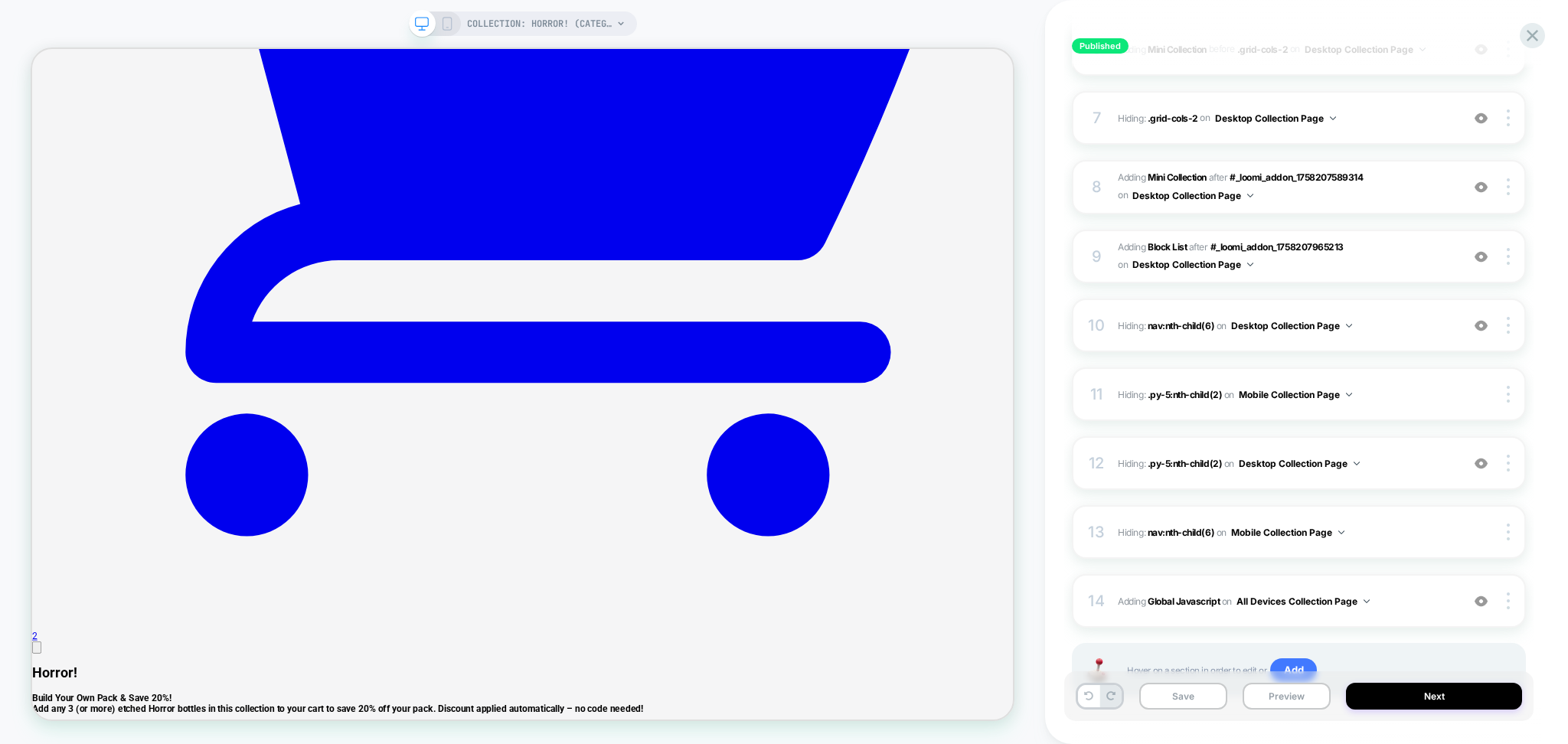
scroll to position [708, 0]
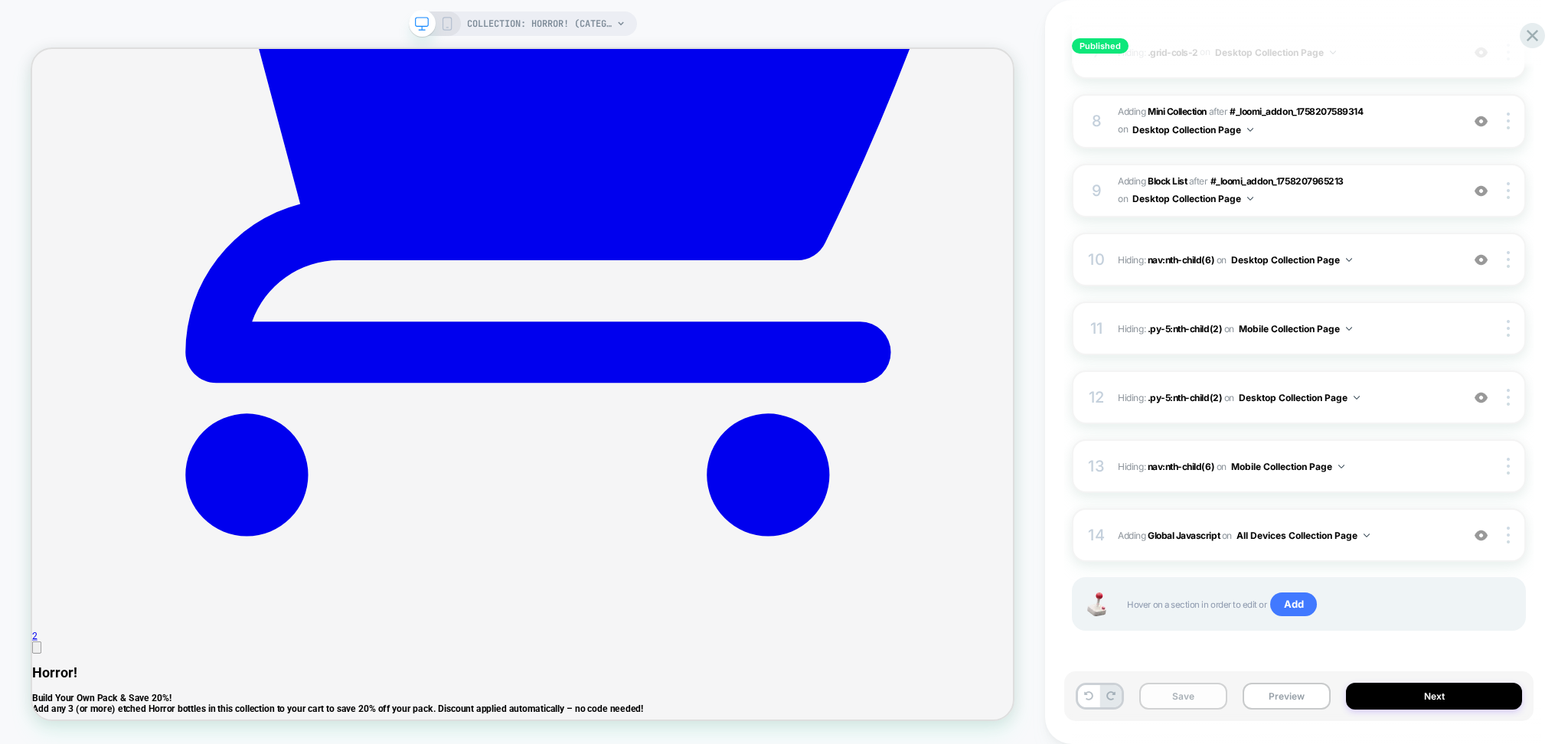
click at [1204, 700] on button "Save" at bounding box center [1184, 696] width 88 height 26
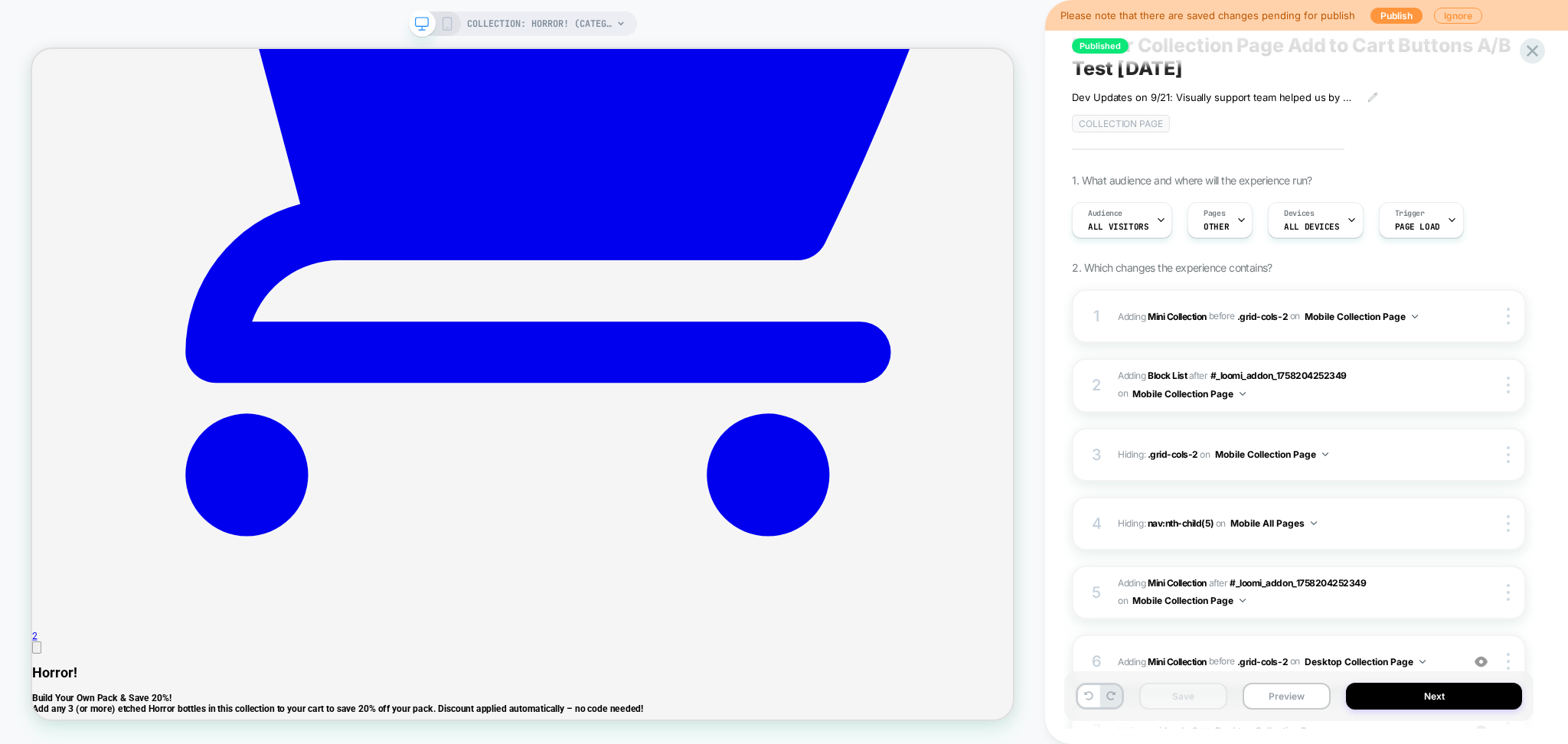
scroll to position [0, 0]
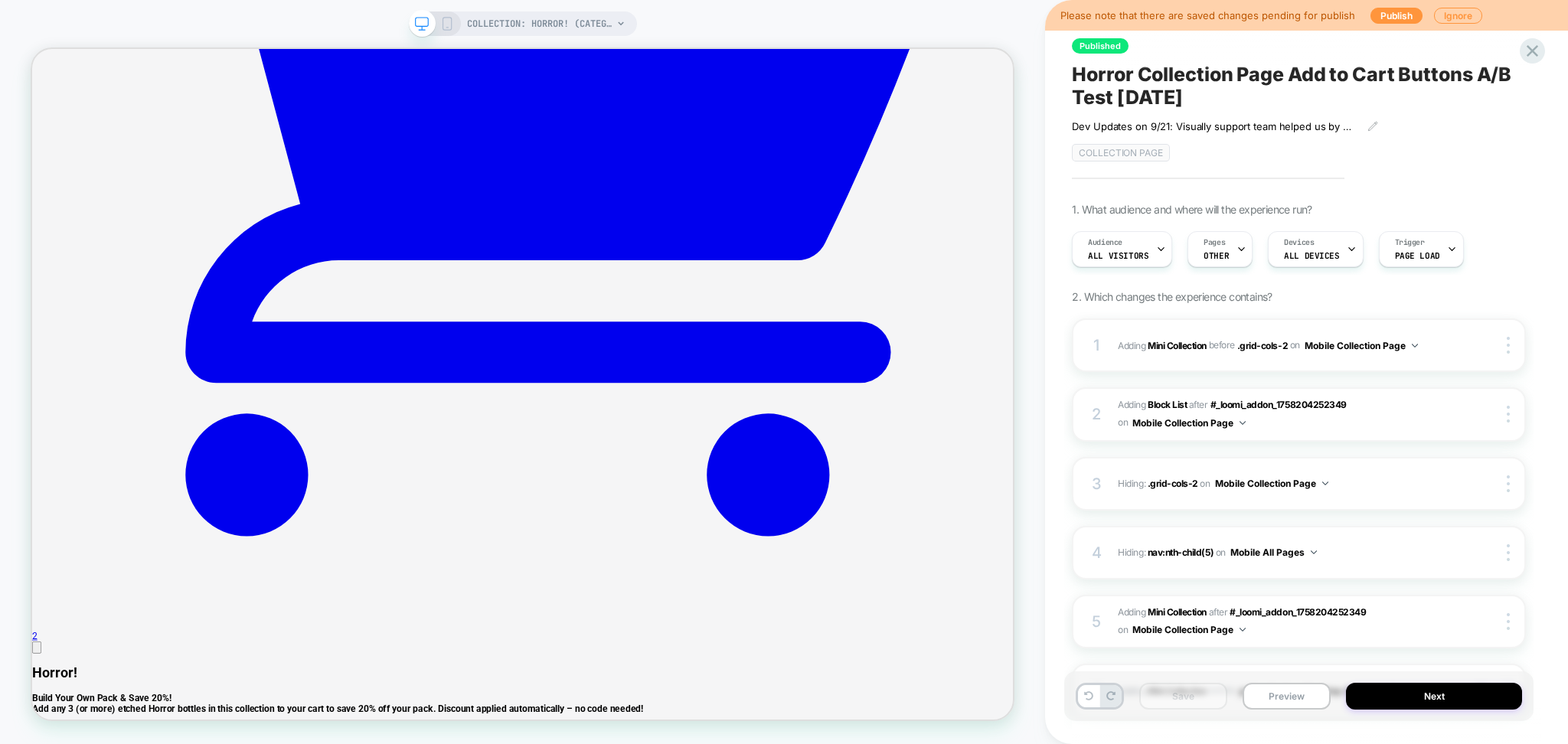
click at [1170, 94] on span "Horror Collection Page Add to Cart Buttons A/B Test [DATE]" at bounding box center [1299, 86] width 454 height 46
click at [1170, 94] on textarea "**********" at bounding box center [1275, 87] width 405 height 47
click at [1286, 696] on button "Preview" at bounding box center [1286, 696] width 88 height 26
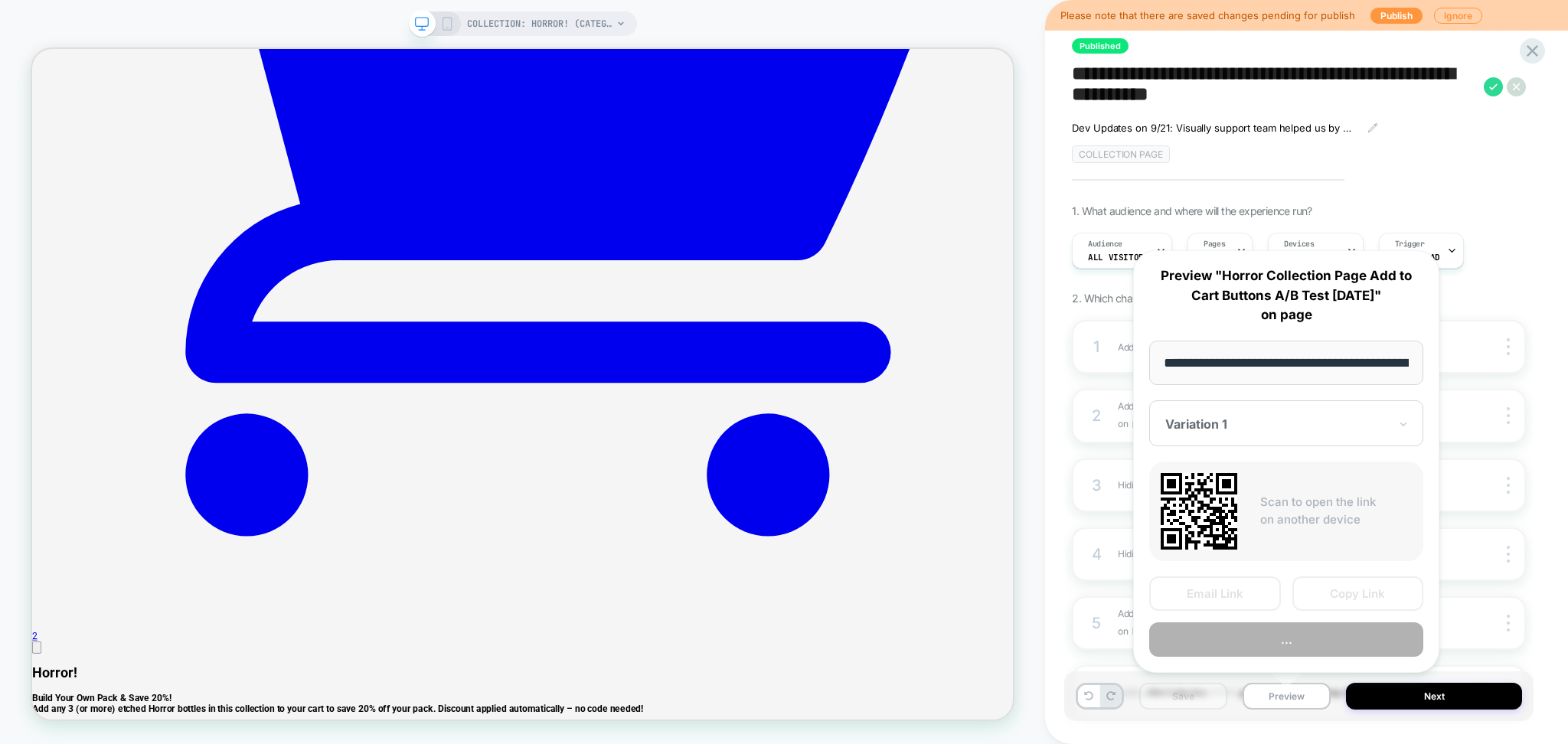
scroll to position [0, 144]
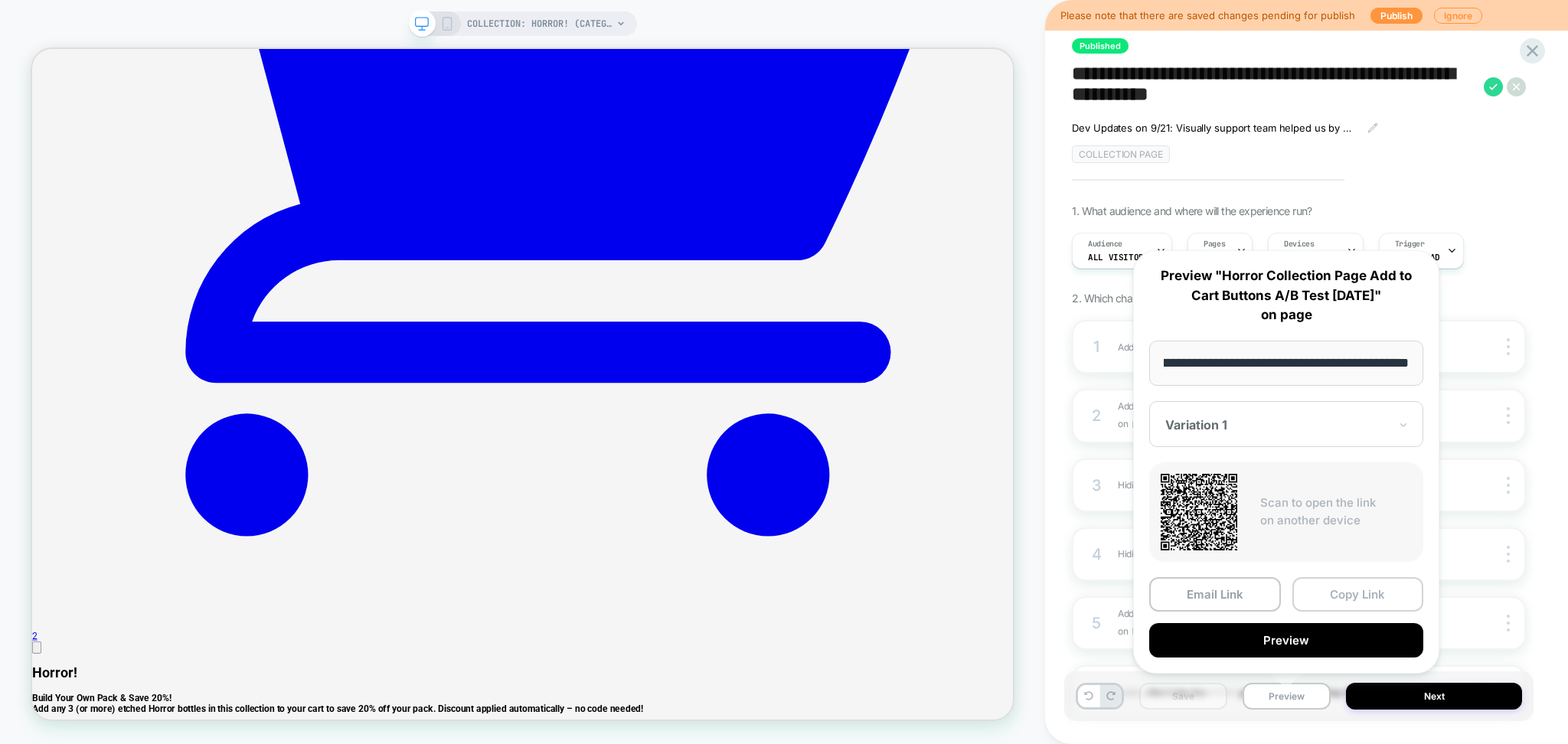
click at [1333, 593] on button "Copy Link" at bounding box center [1358, 595] width 132 height 35
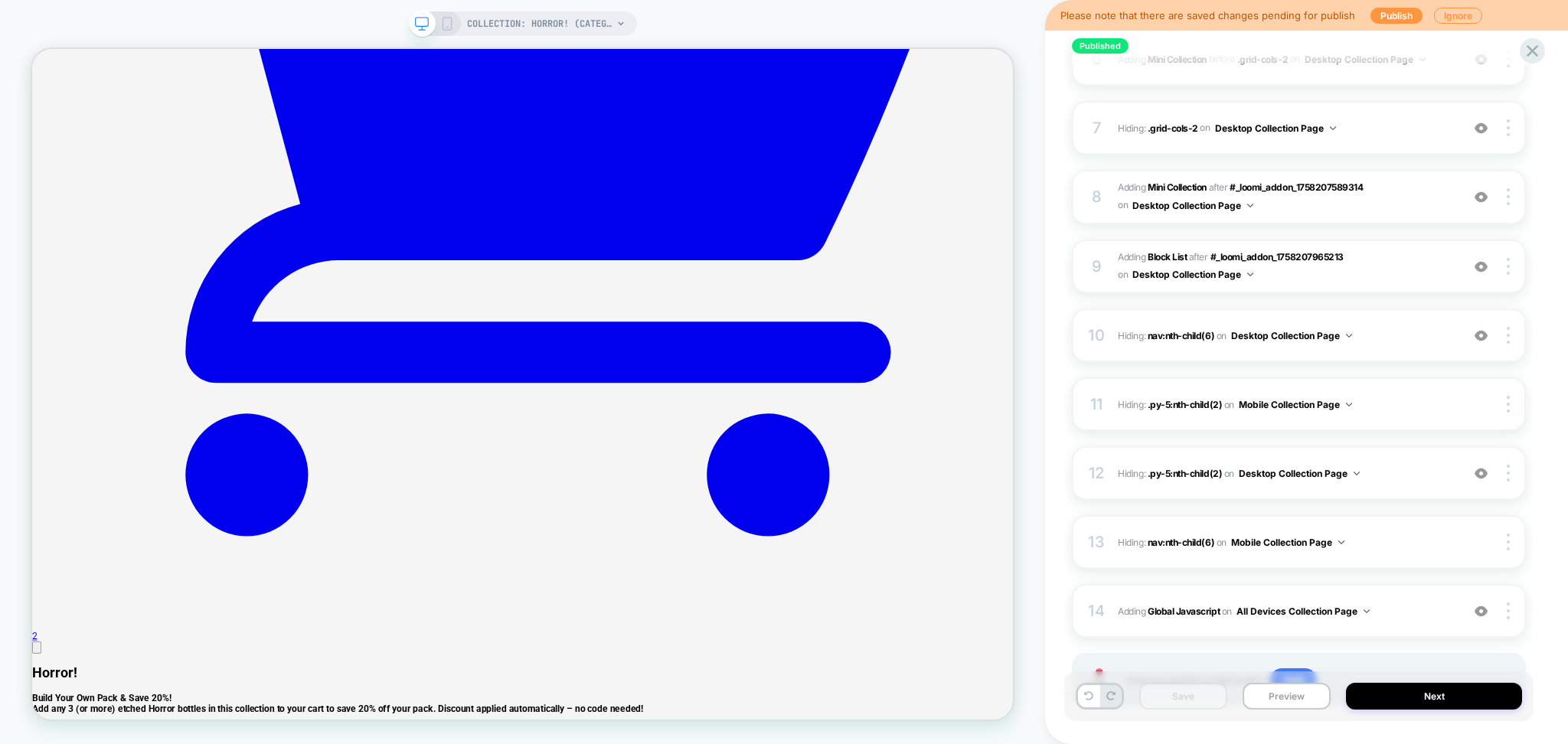
scroll to position [708, 0]
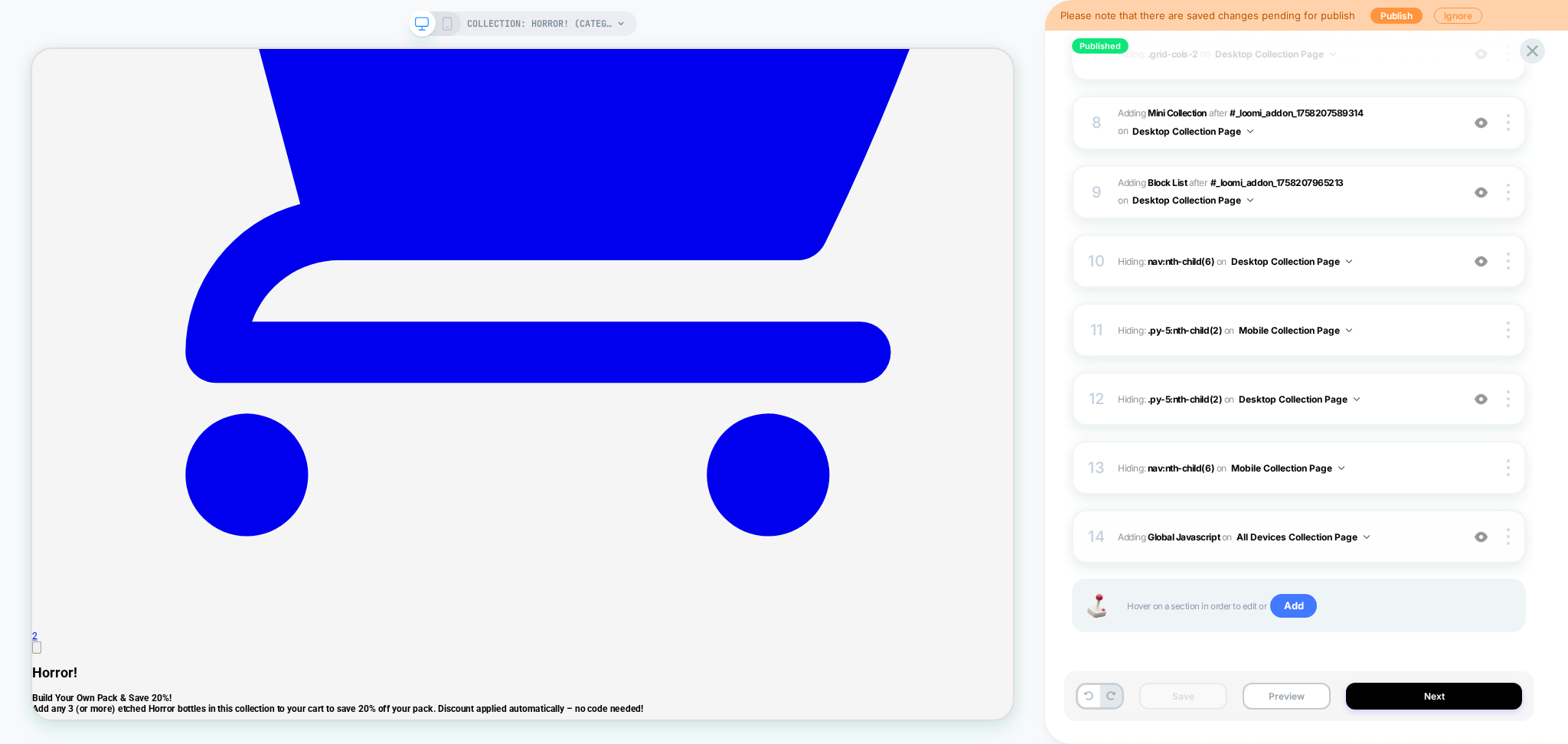
click at [1296, 535] on button "All Devices Collection Page" at bounding box center [1304, 536] width 133 height 19
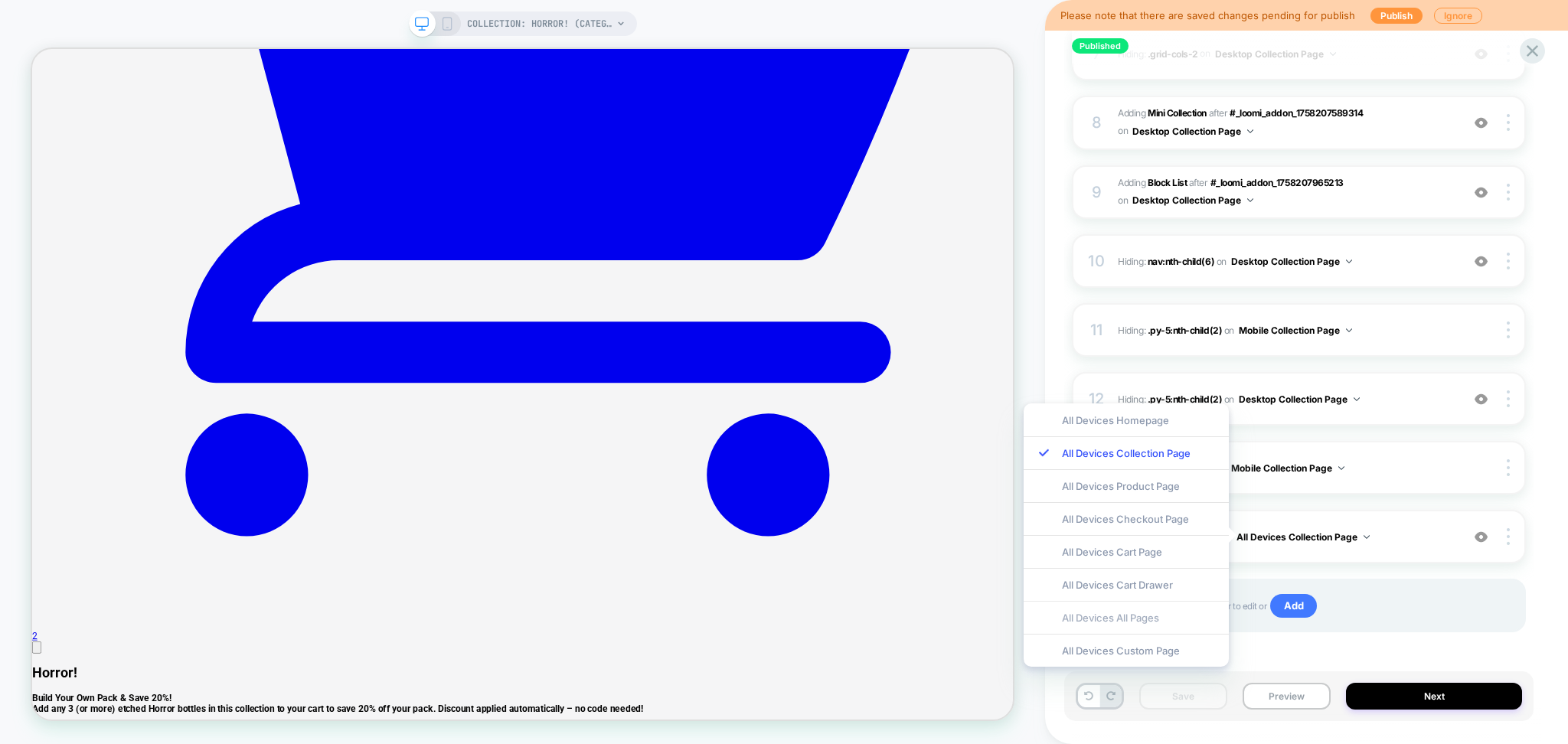
click at [1153, 614] on div "All Devices All Pages" at bounding box center [1126, 617] width 205 height 33
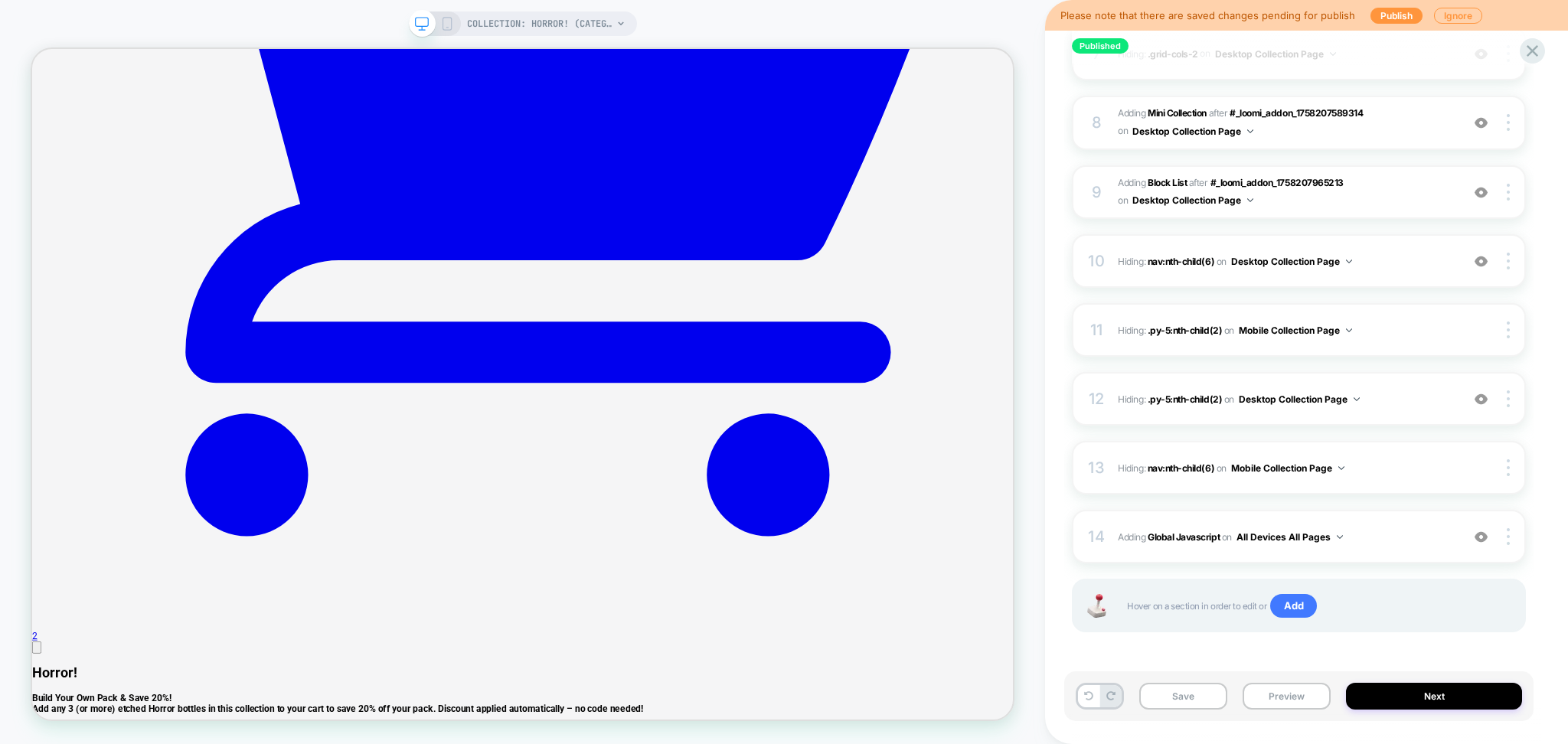
scroll to position [0, 0]
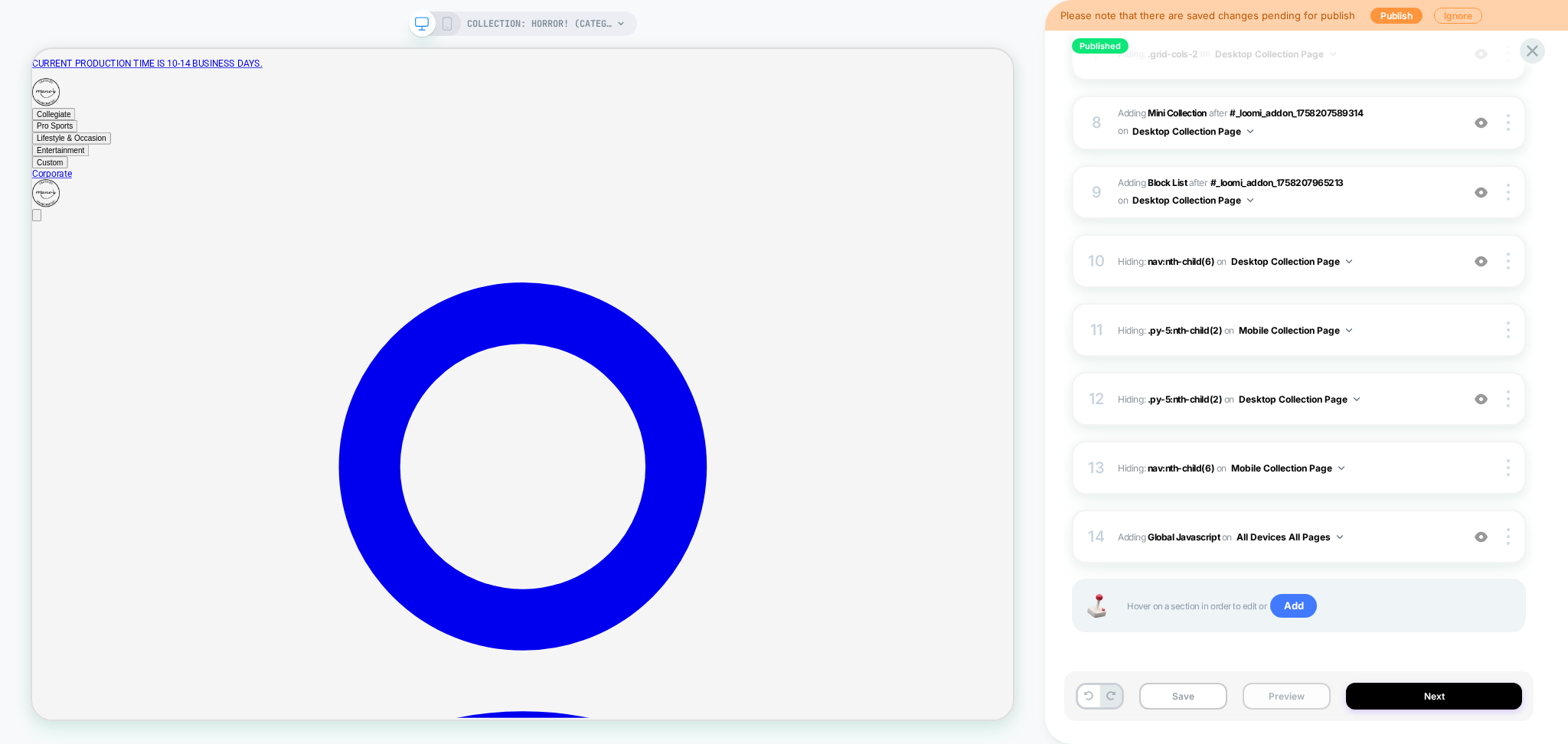
click at [1281, 702] on button "Preview" at bounding box center [1286, 696] width 88 height 26
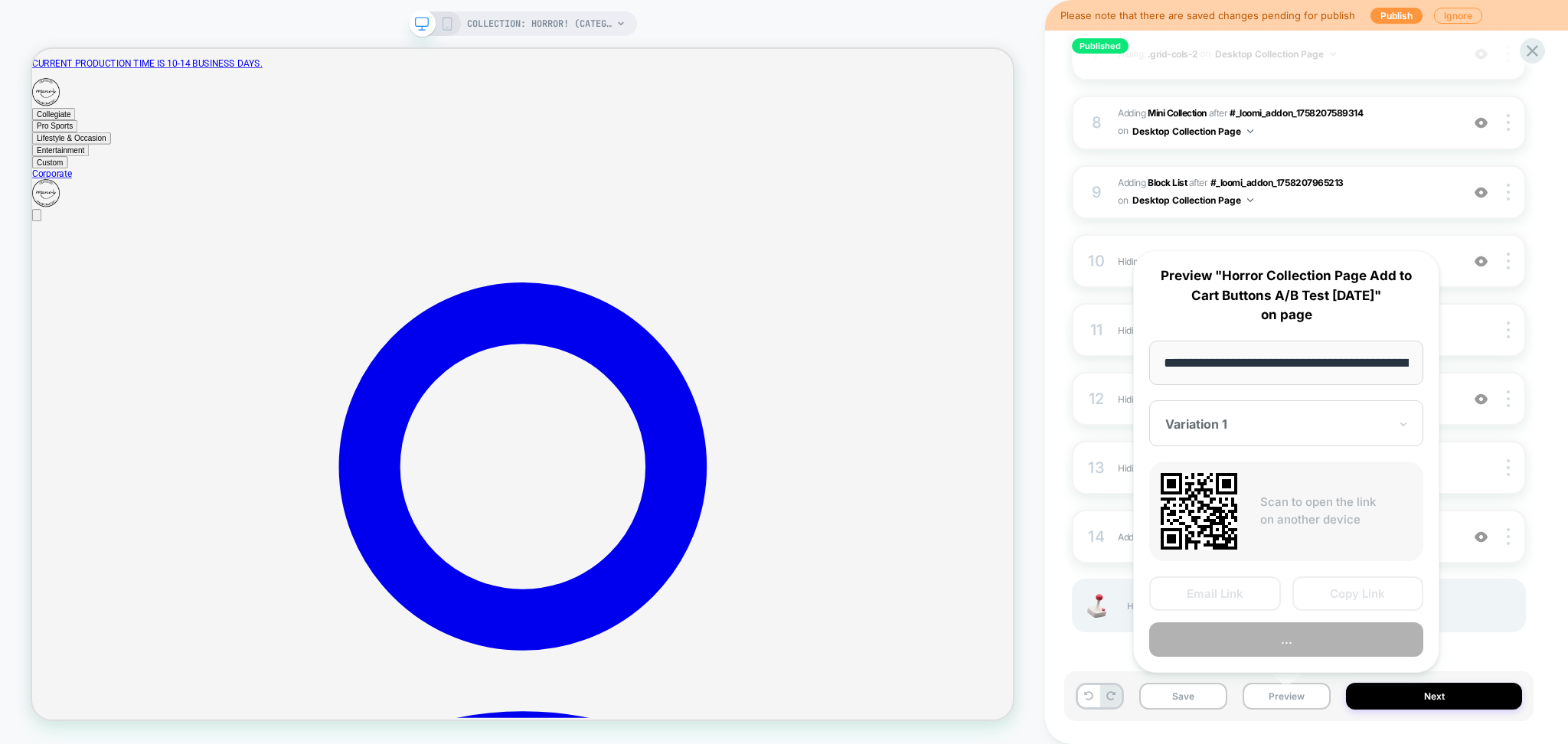
scroll to position [0, 144]
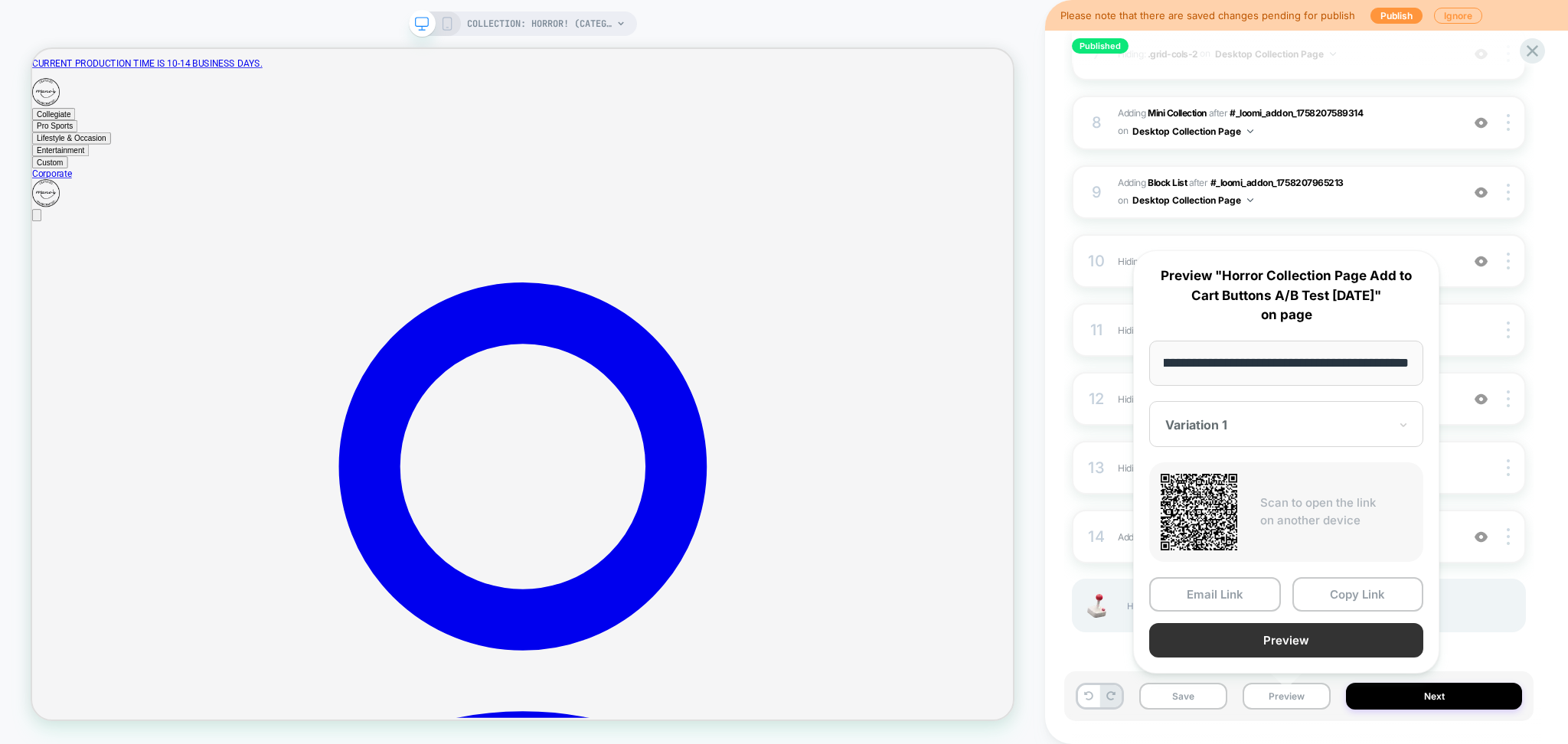
click at [1241, 639] on button "Preview" at bounding box center [1286, 640] width 274 height 35
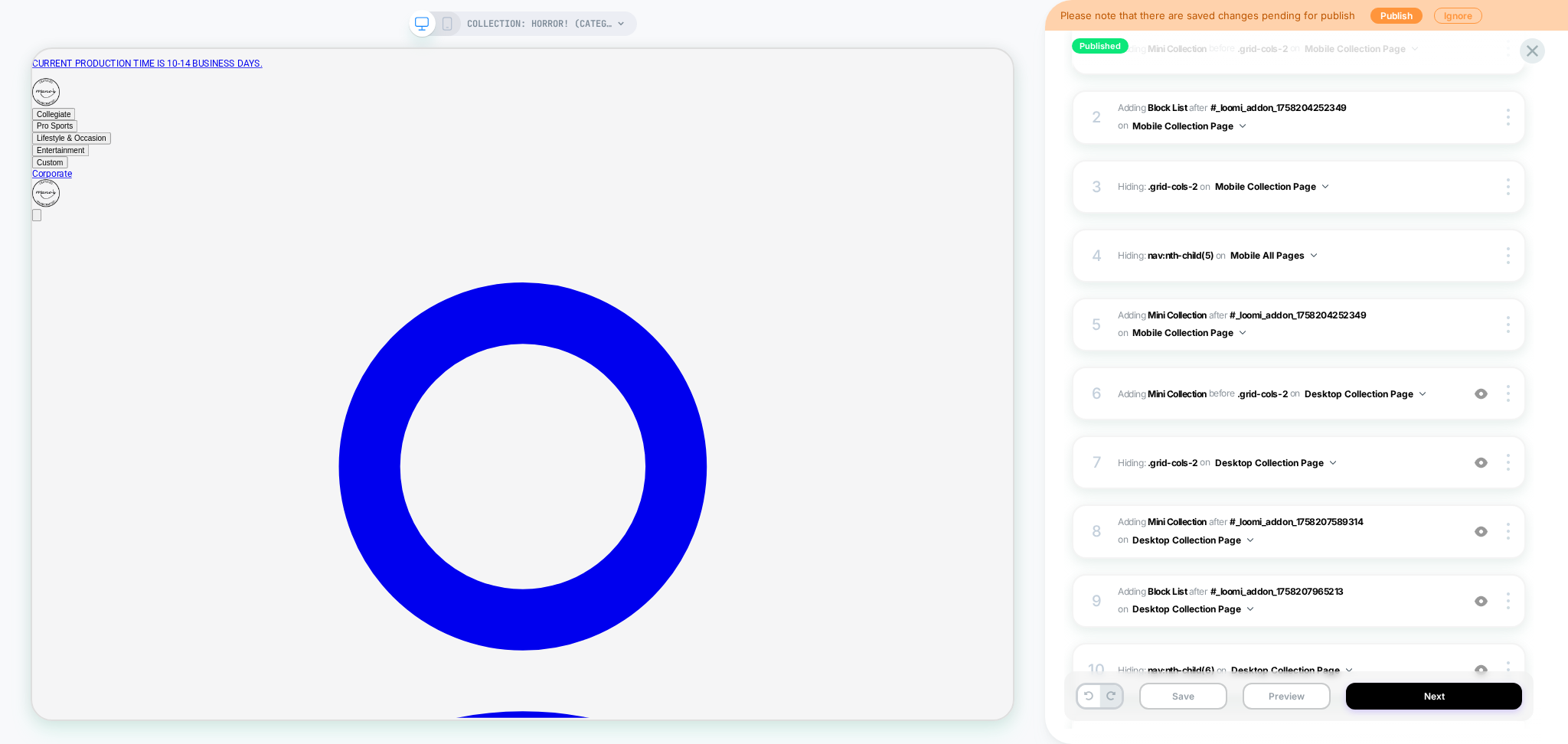
scroll to position [708, 0]
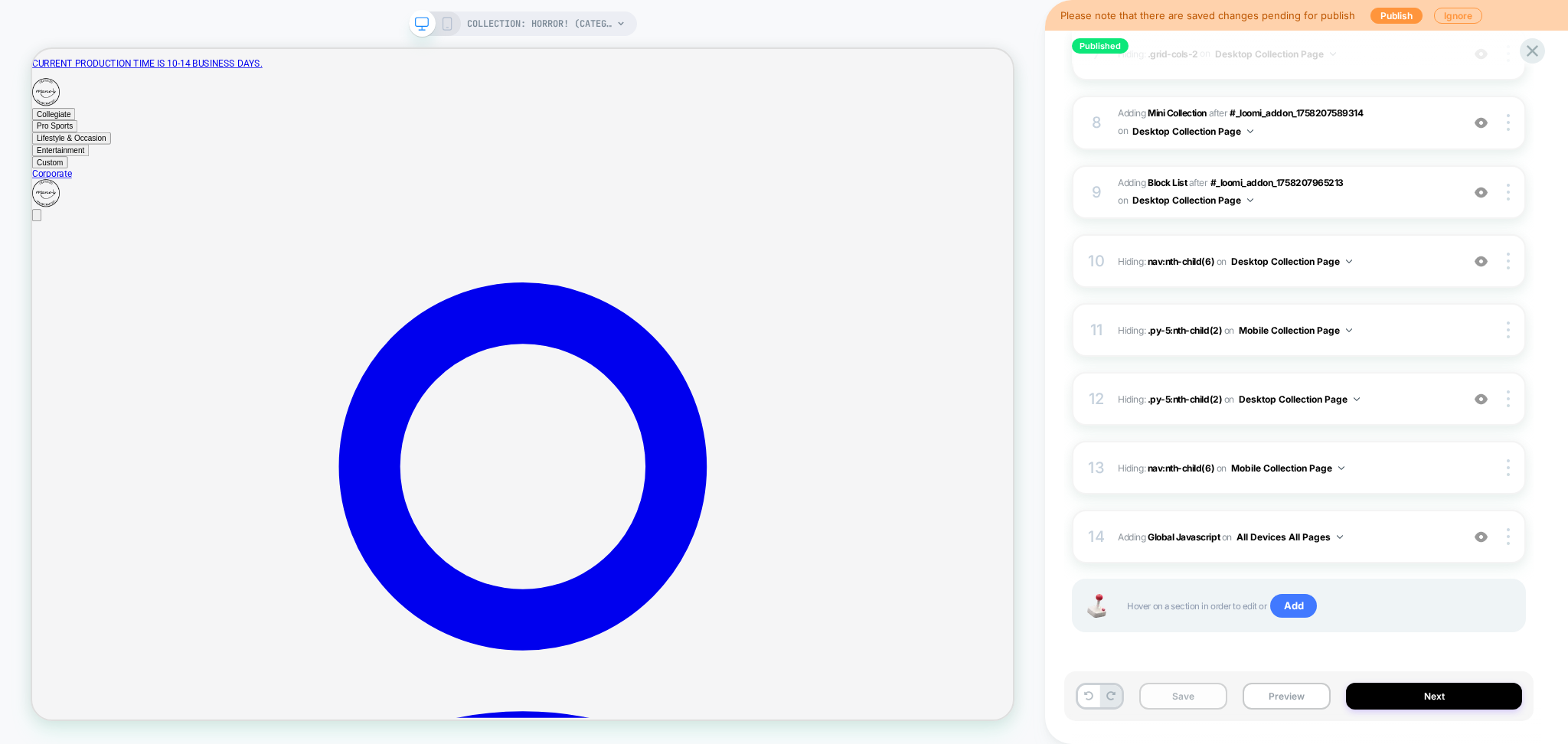
click at [1198, 699] on button "Save" at bounding box center [1184, 696] width 88 height 26
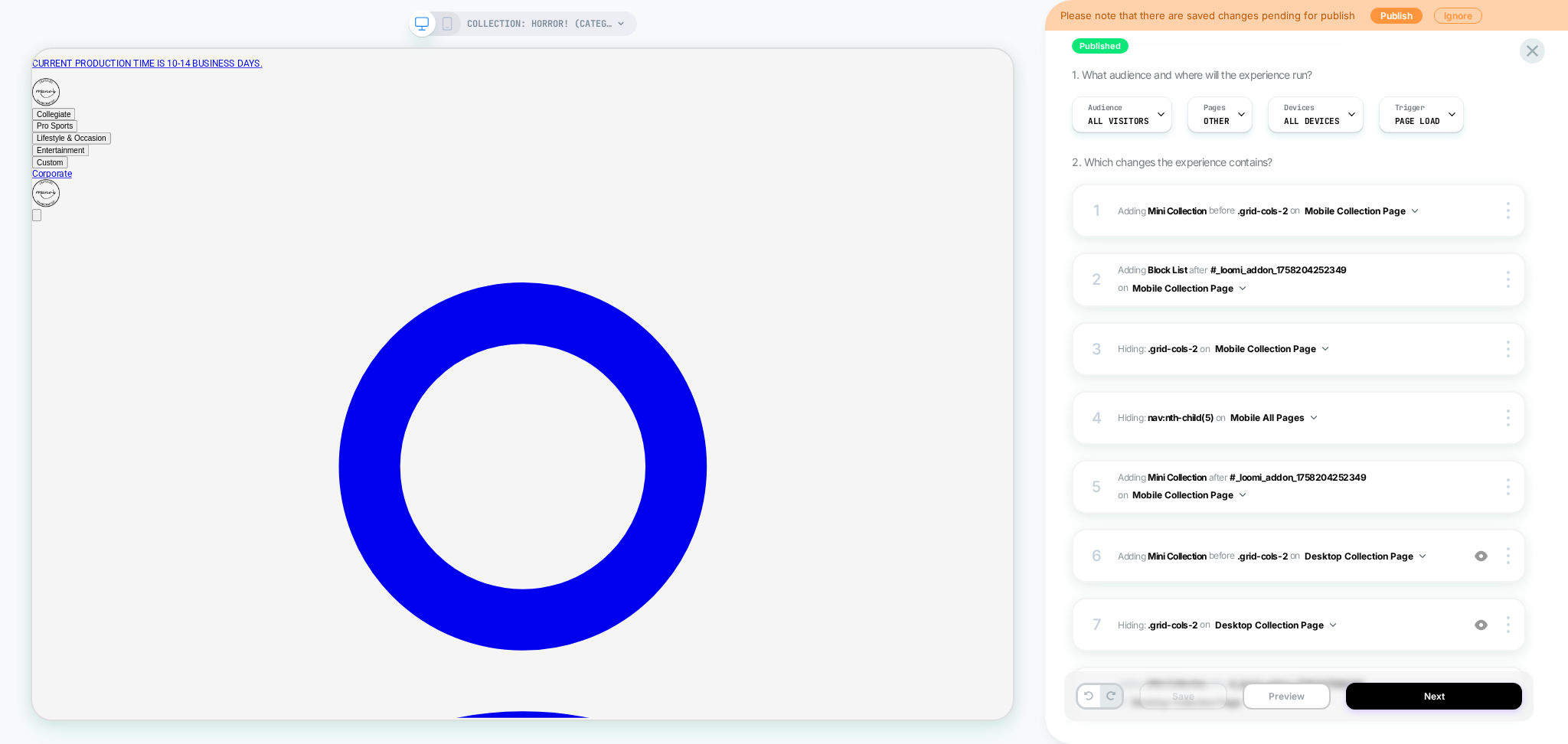
scroll to position [0, 0]
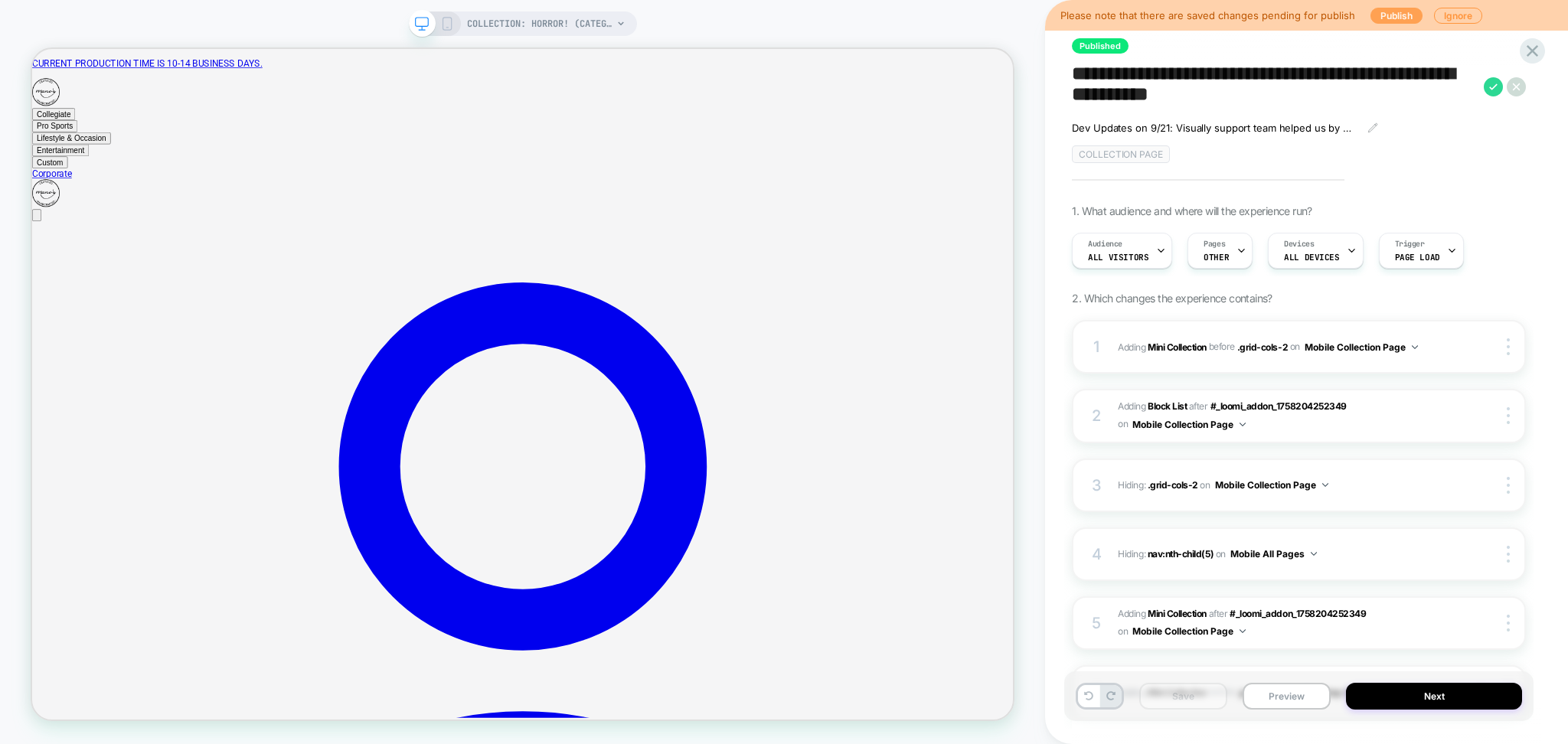
click at [1382, 14] on button "Publish" at bounding box center [1397, 15] width 52 height 16
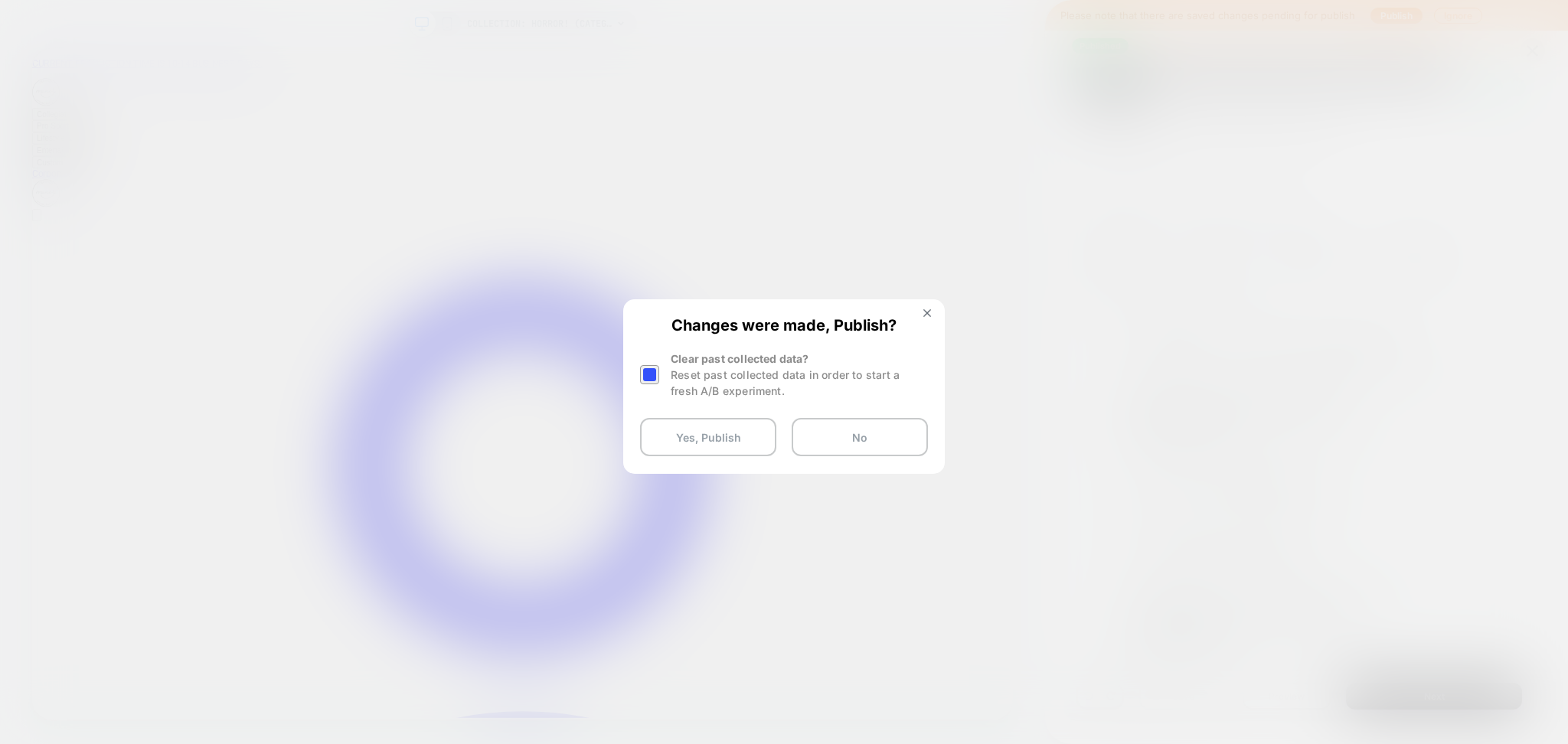
click at [646, 366] on div at bounding box center [650, 374] width 19 height 19
click at [682, 443] on button "Yes, Publish" at bounding box center [709, 437] width 137 height 38
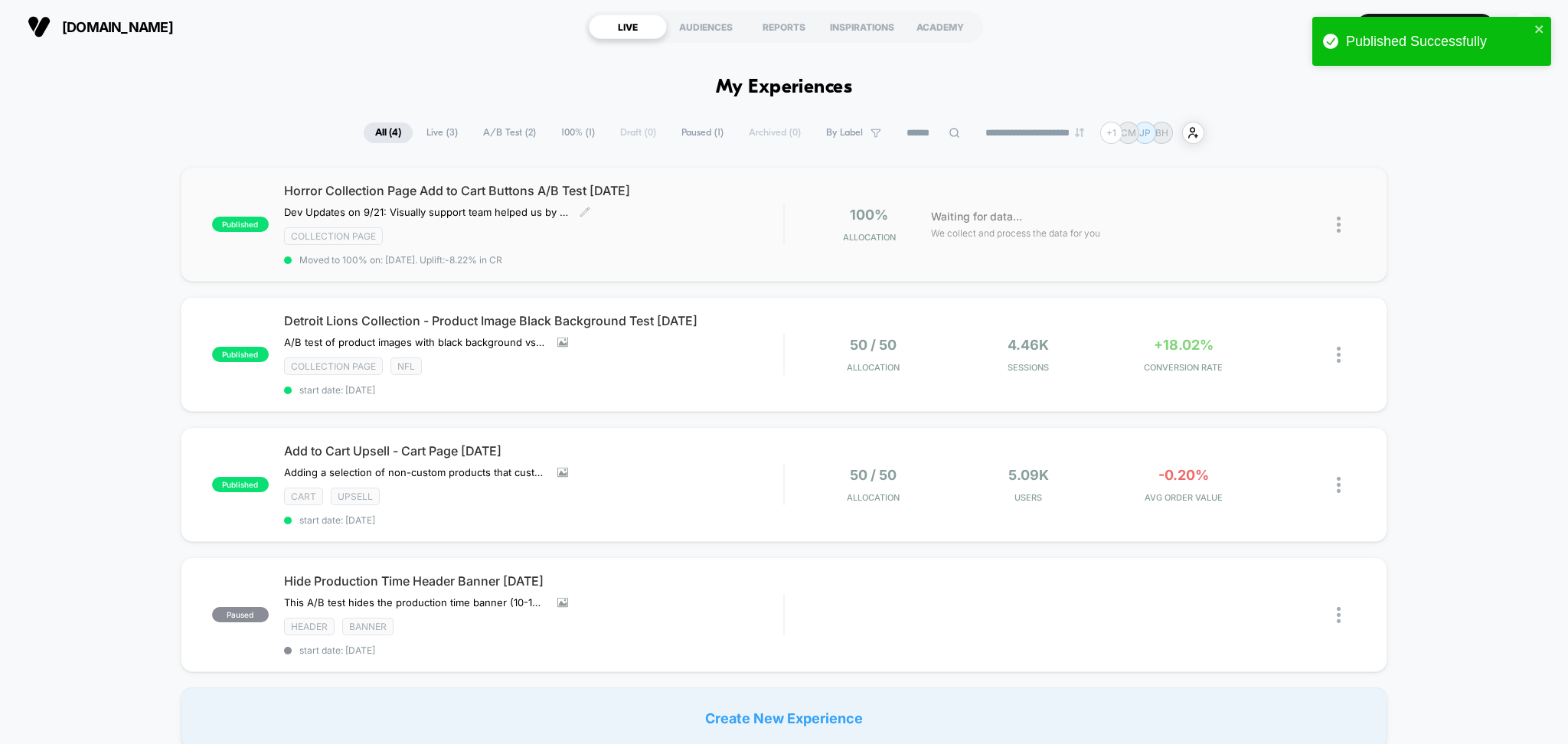
click at [721, 219] on div "Horror Collection Page Add to Cart Buttons A/B Test [DATE] Dev Updates on 9/21:…" at bounding box center [534, 224] width 500 height 83
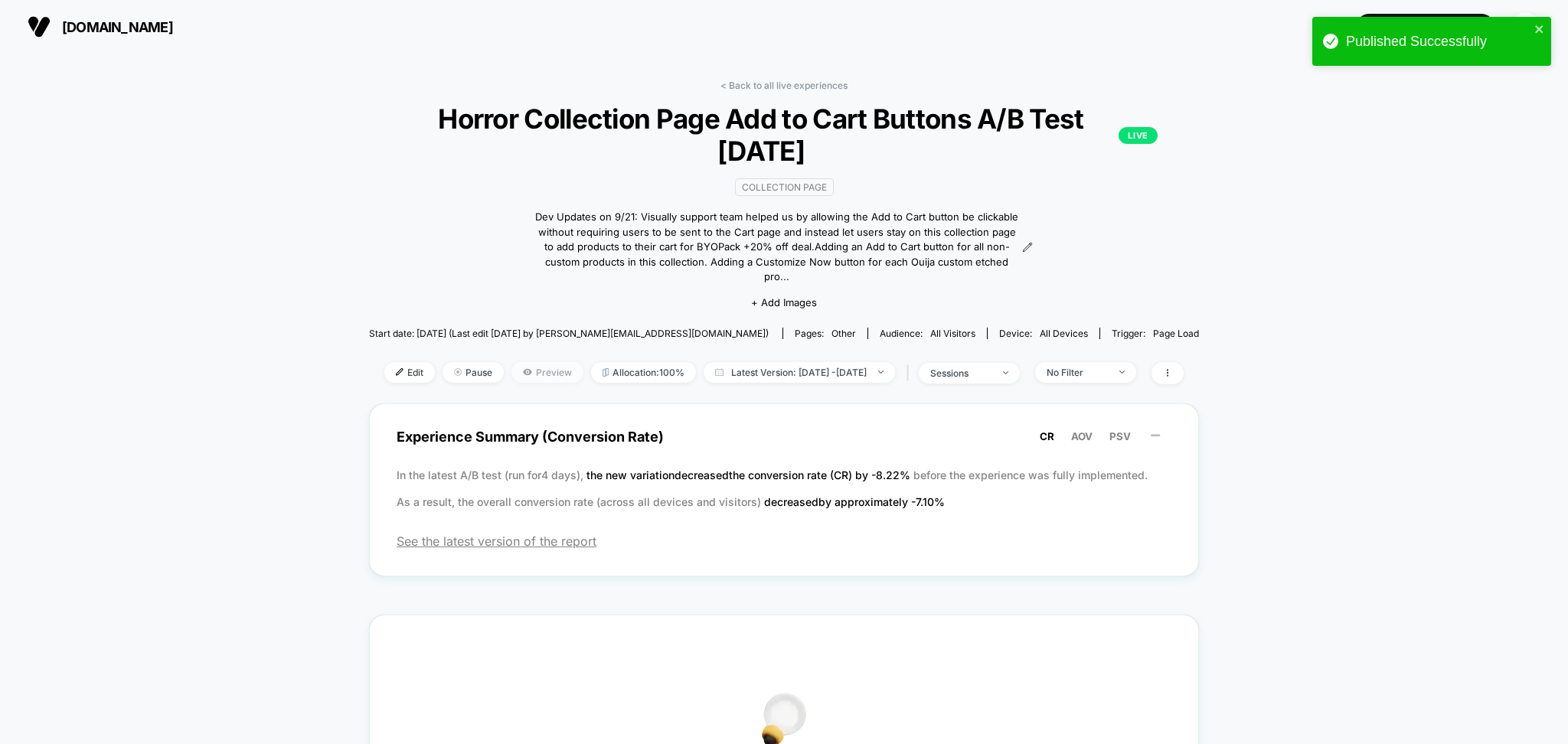
click at [531, 362] on span "Preview" at bounding box center [547, 372] width 72 height 21
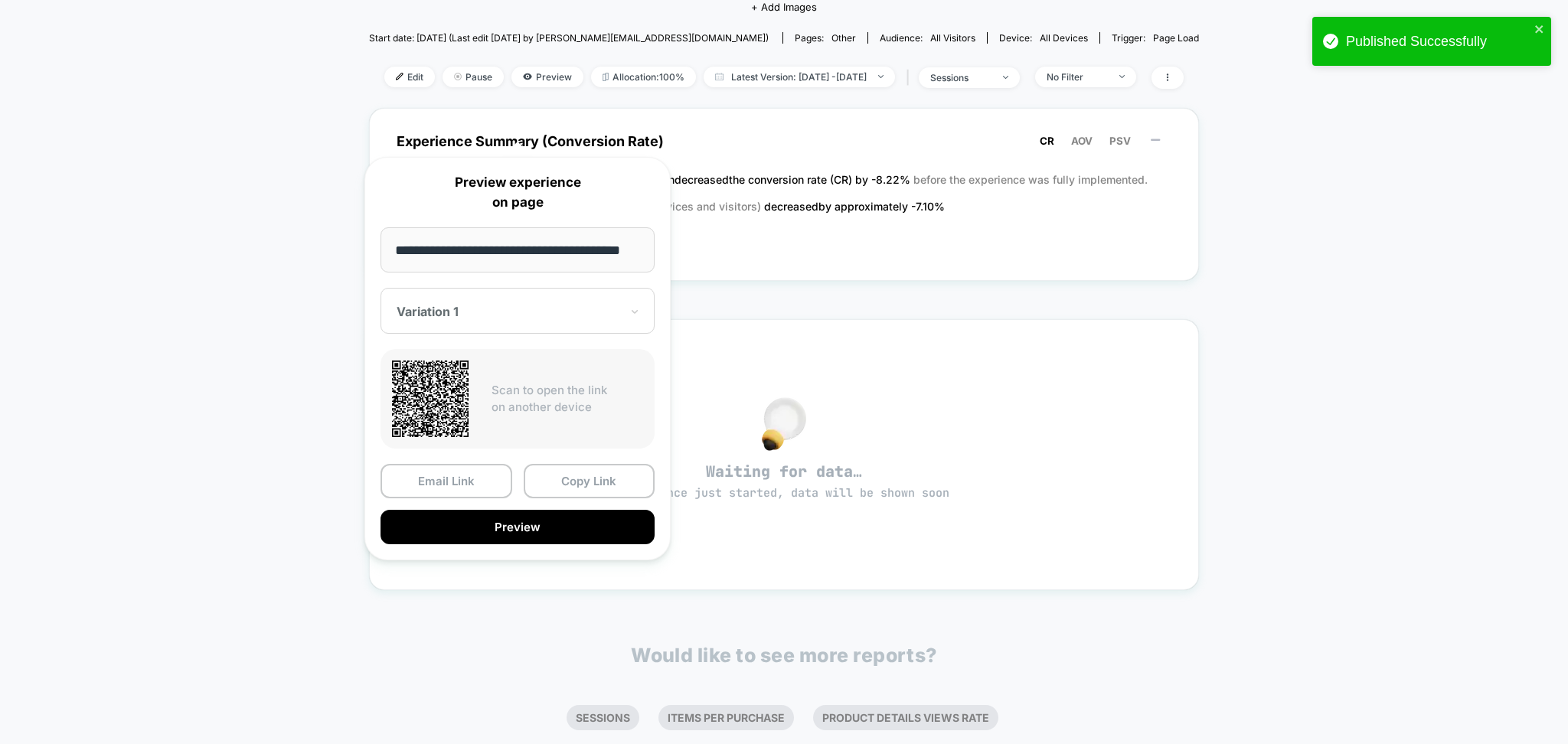
scroll to position [306, 0]
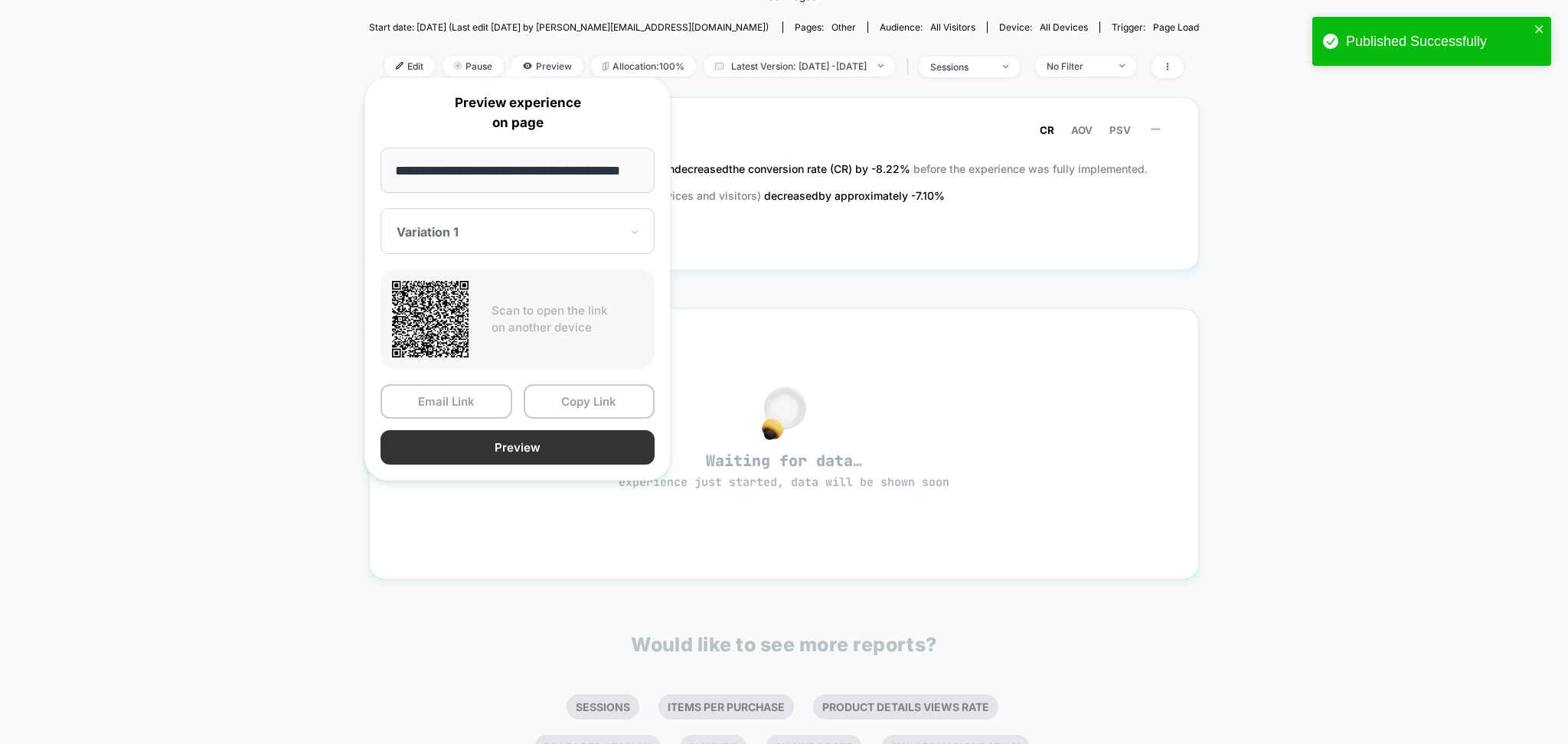
click at [509, 439] on button "Preview" at bounding box center [518, 447] width 274 height 35
